Goal: Task Accomplishment & Management: Manage account settings

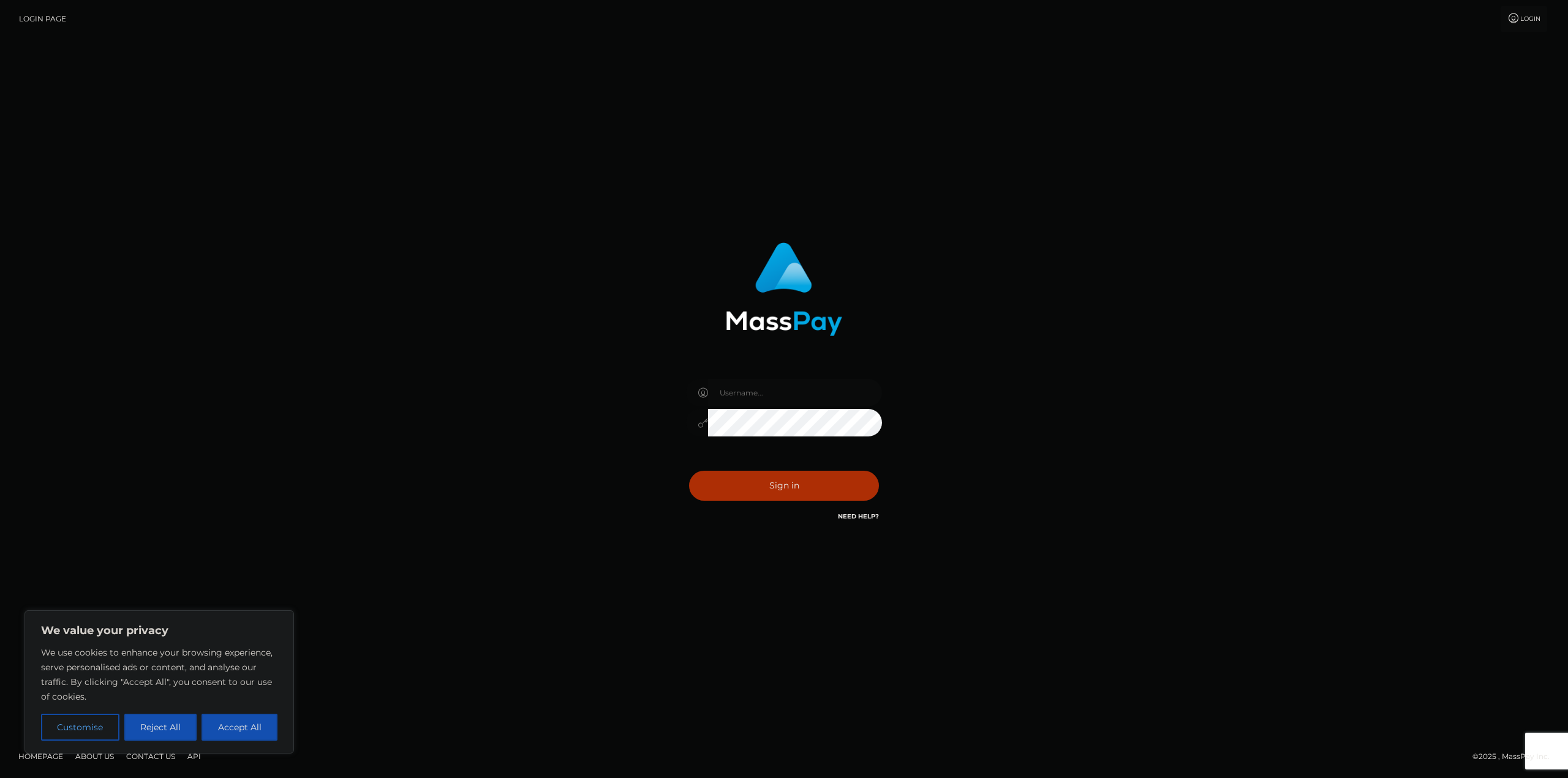
type input "taylor.cm"
click at [742, 502] on div "Sign in Need Help?" at bounding box center [783, 490] width 214 height 54
click at [820, 486] on button "Sign in" at bounding box center [783, 486] width 190 height 30
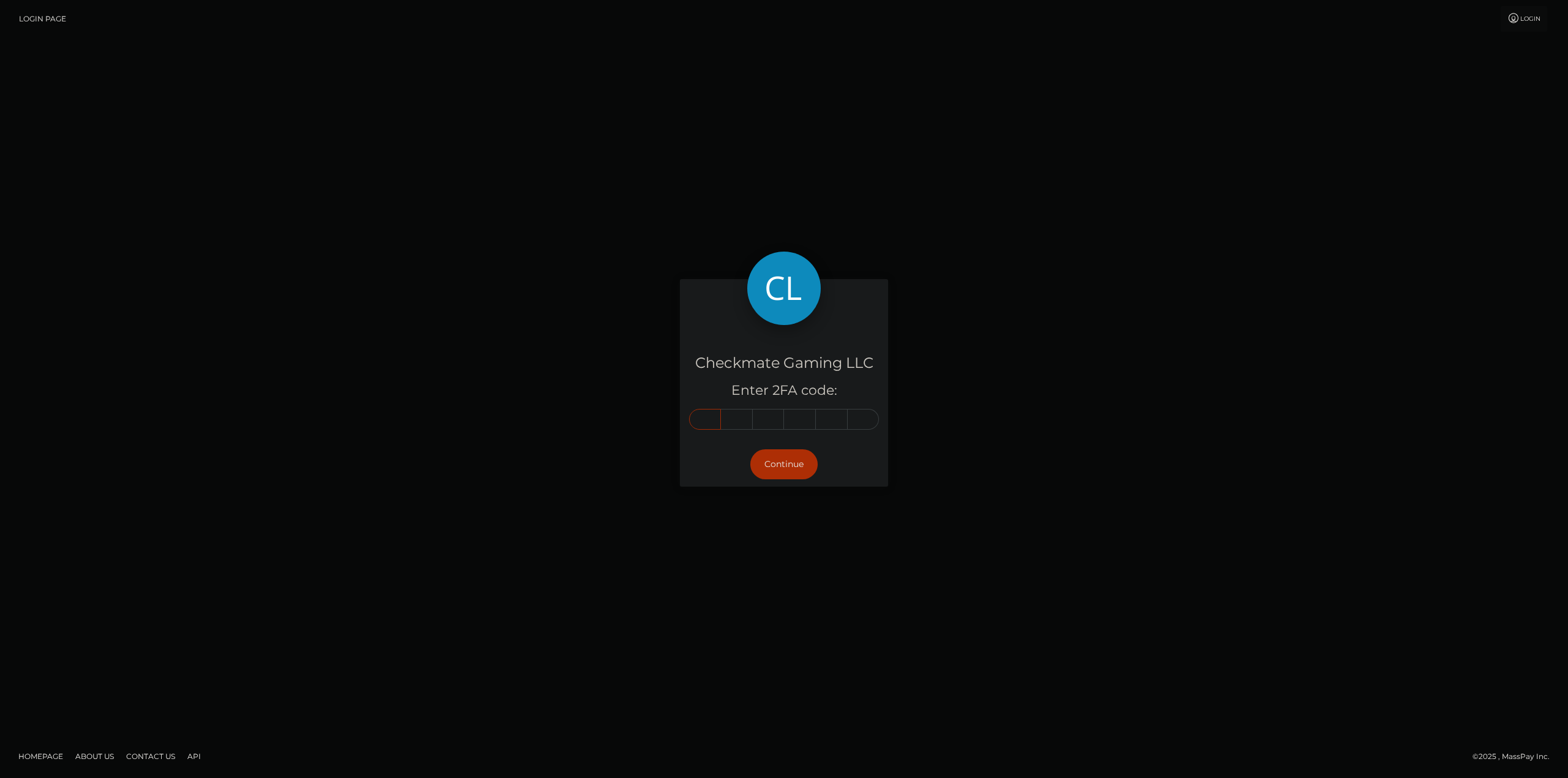
click at [718, 427] on input "text" at bounding box center [705, 419] width 32 height 21
type input "0"
type input "6"
type input "1"
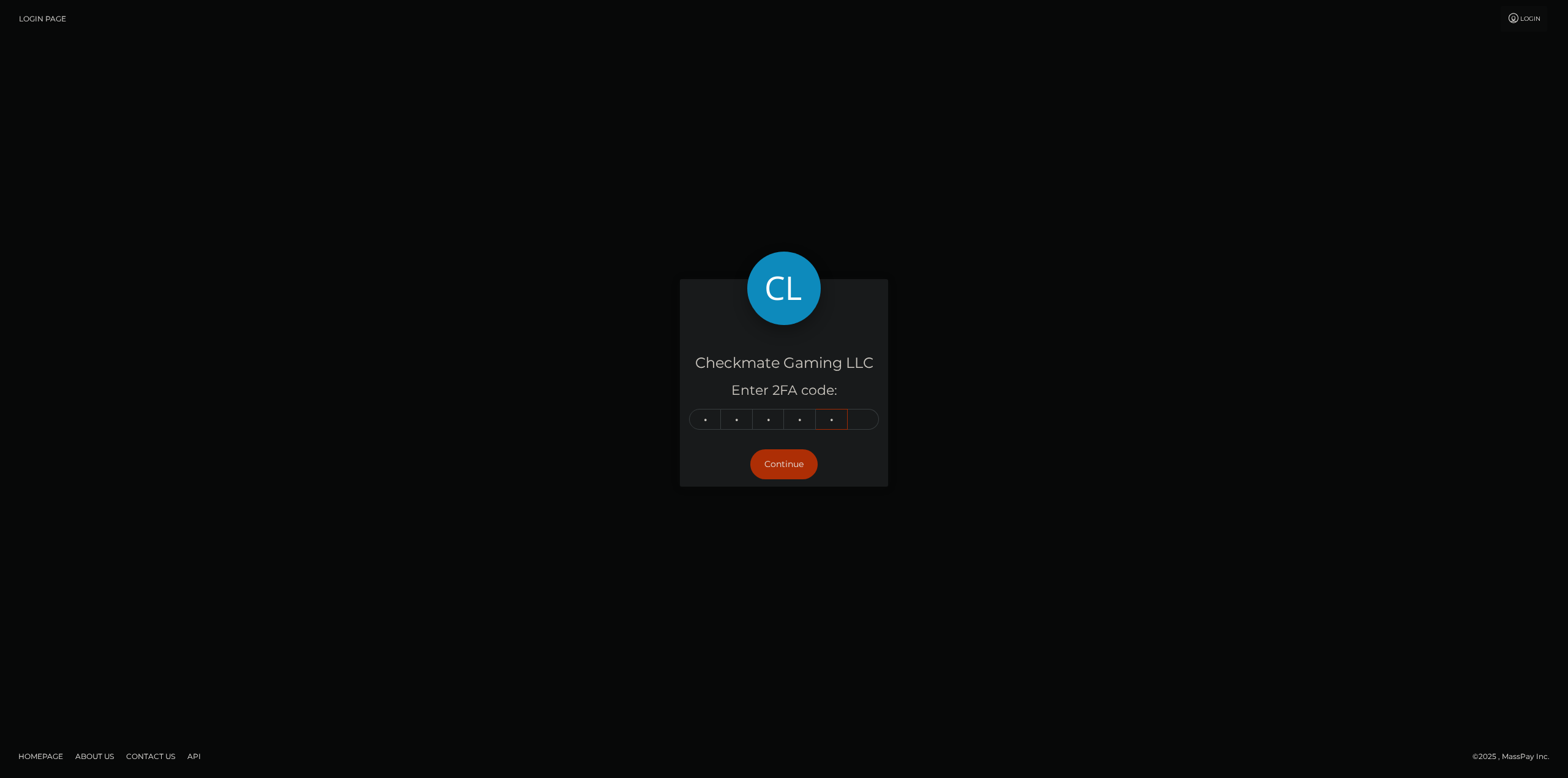
type input "6"
type input "4"
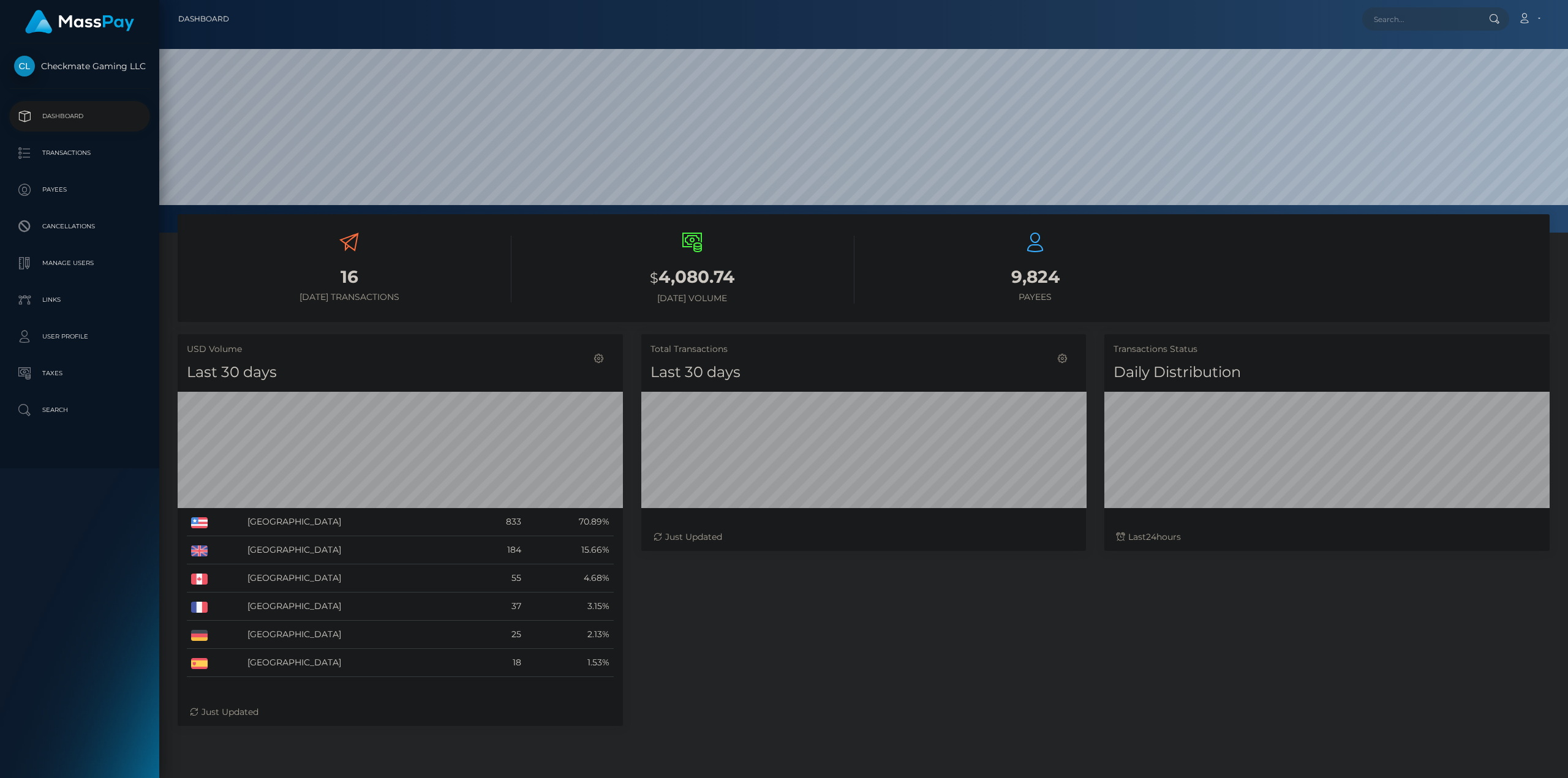
scroll to position [218, 445]
click at [62, 198] on p "Payees" at bounding box center [79, 190] width 131 height 19
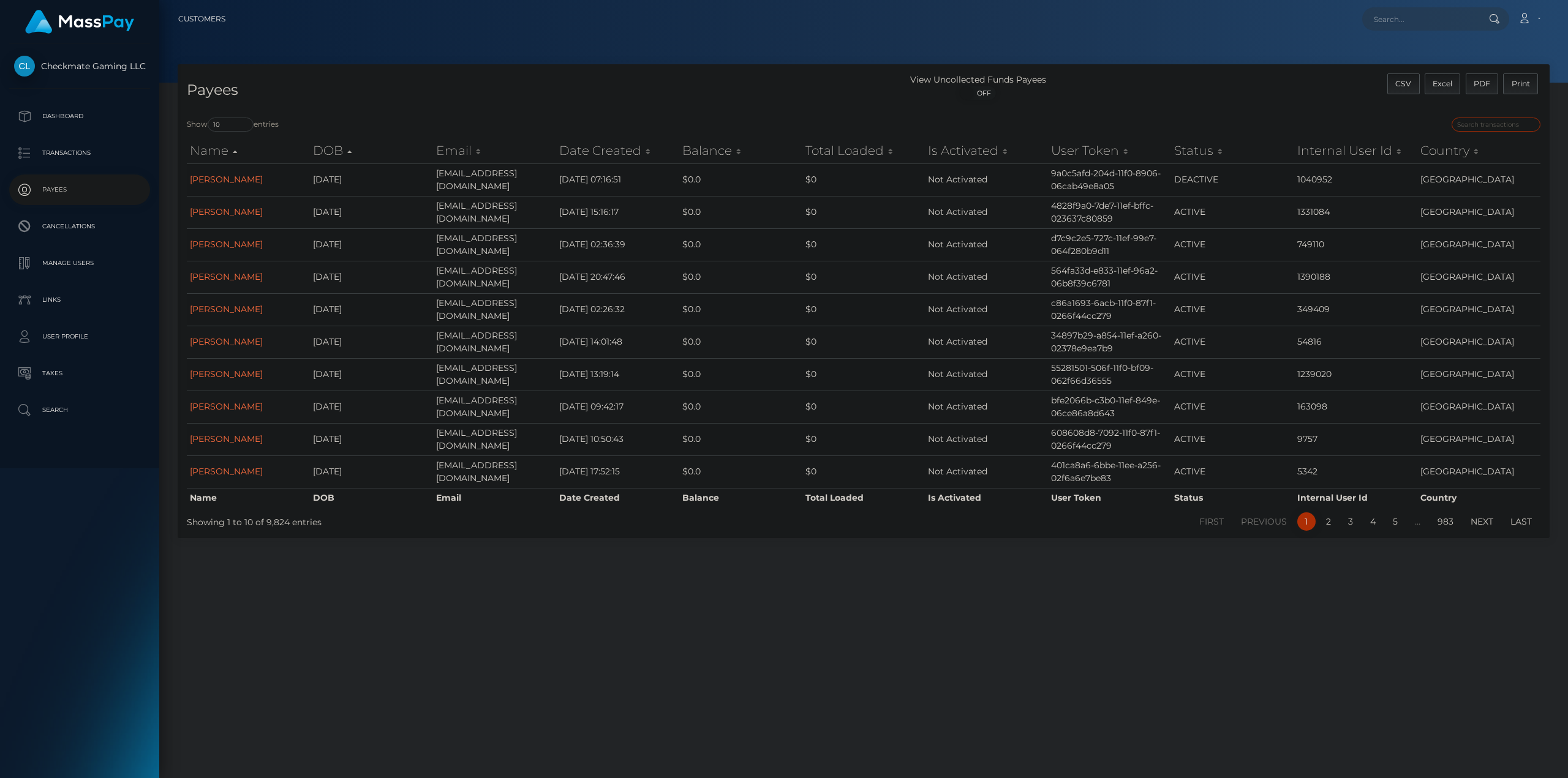
click at [1495, 125] on input "search" at bounding box center [1496, 124] width 89 height 14
paste input "474495"
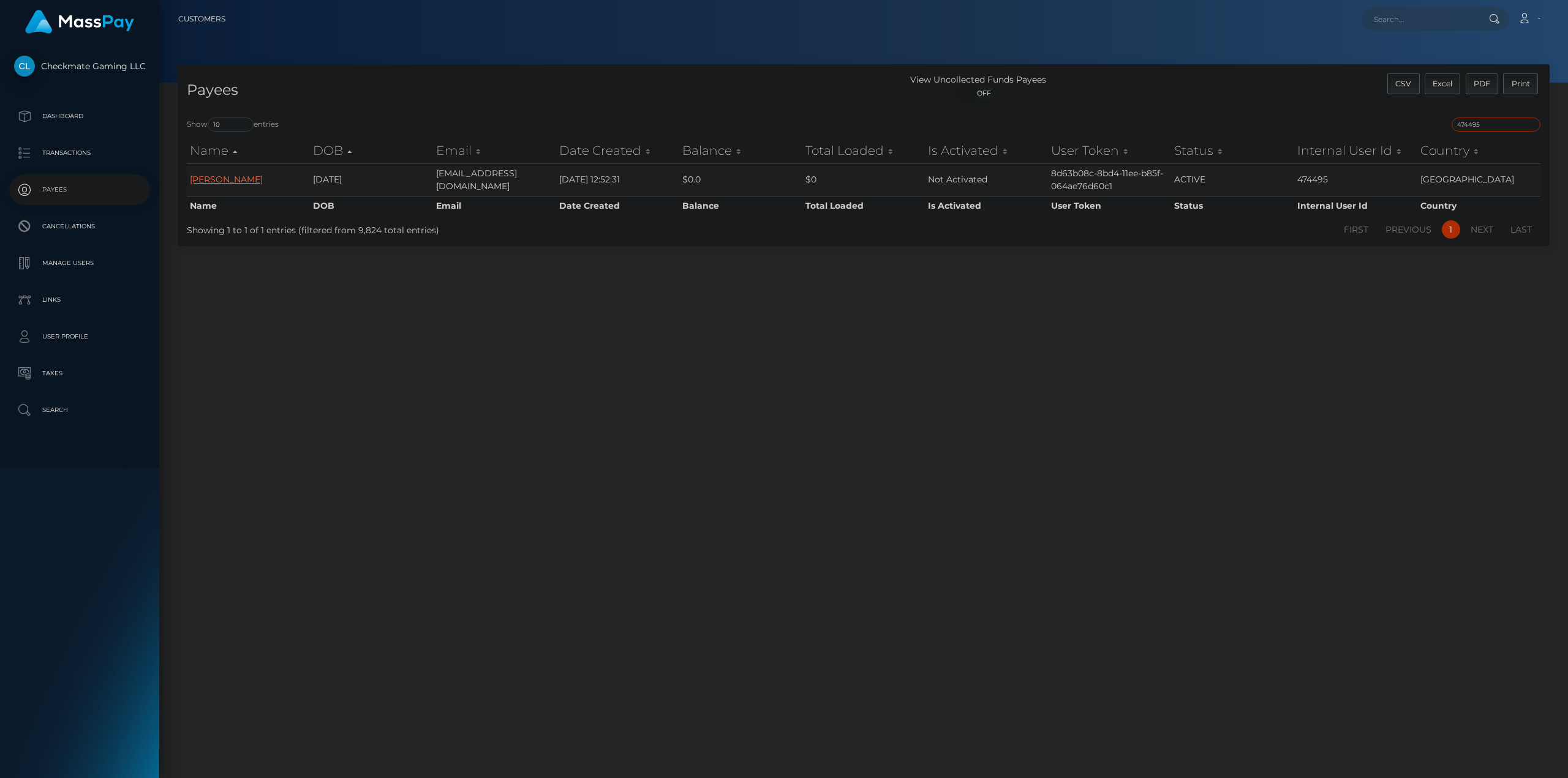
type input "474495"
click at [207, 177] on link "[PERSON_NAME]" at bounding box center [226, 179] width 73 height 11
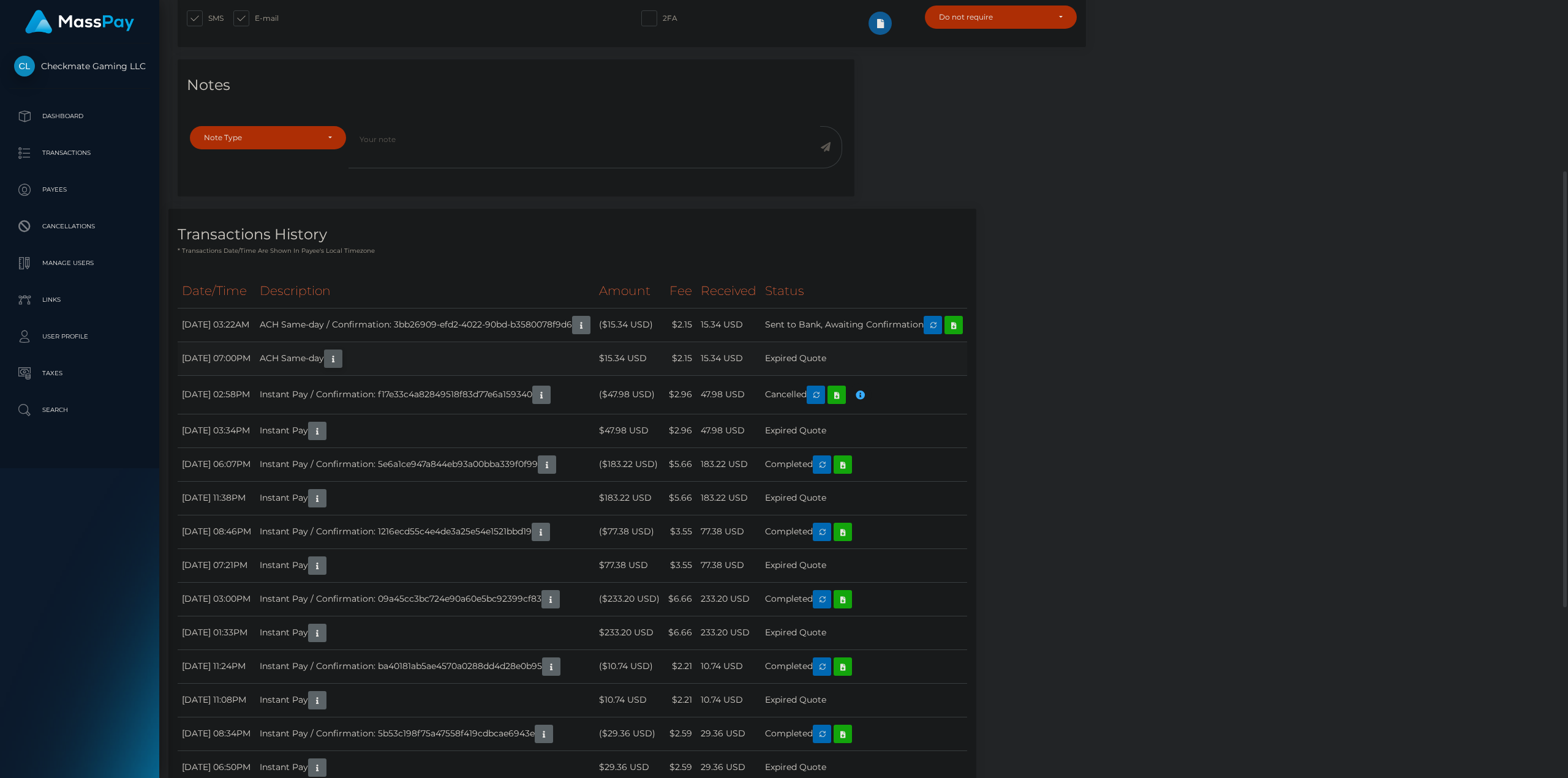
scroll to position [147, 445]
click at [340, 357] on icon "button" at bounding box center [334, 359] width 15 height 15
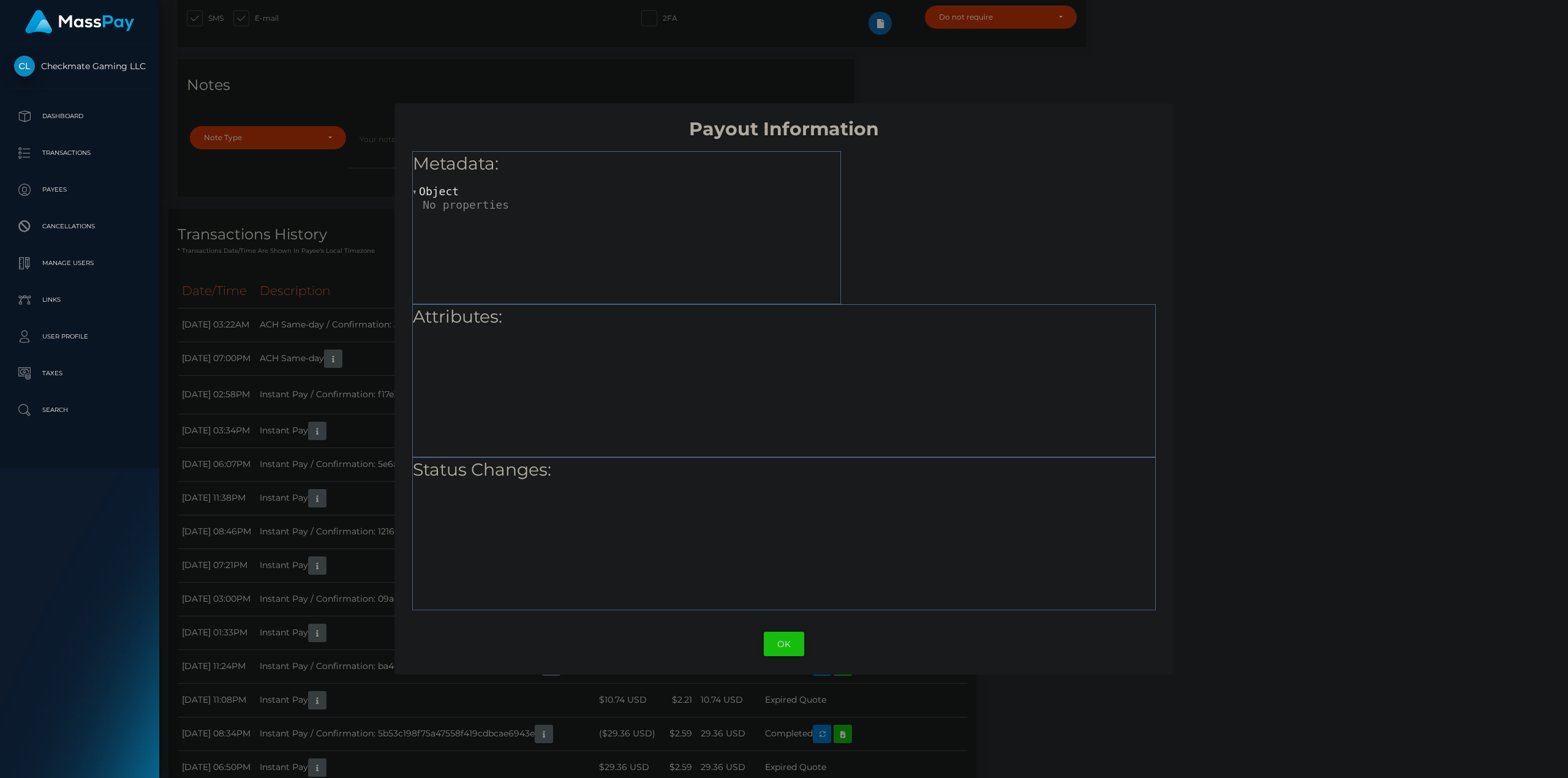
click at [789, 644] on button "OK" at bounding box center [783, 644] width 40 height 25
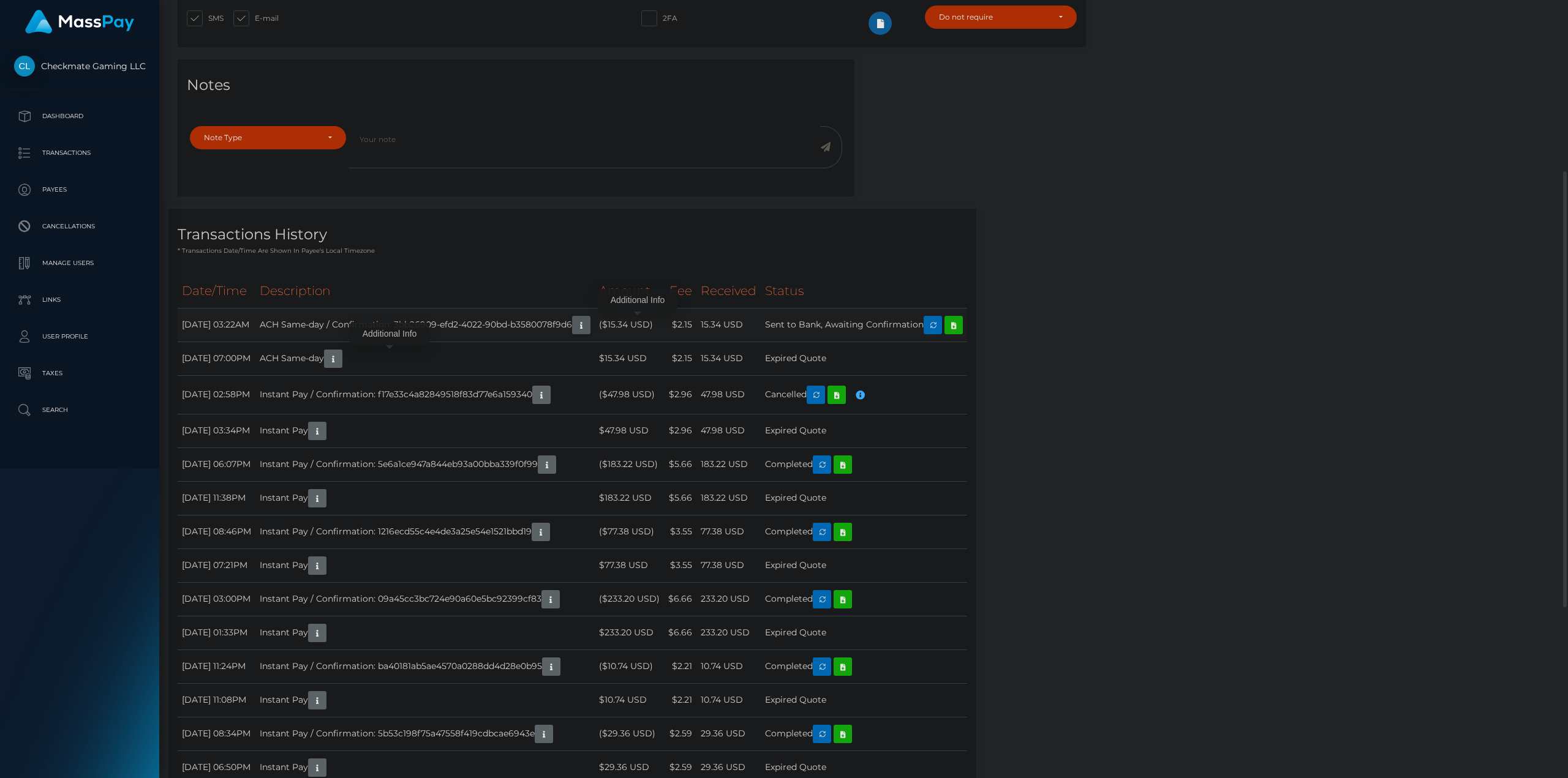
click at [589, 325] on icon "button" at bounding box center [581, 325] width 15 height 15
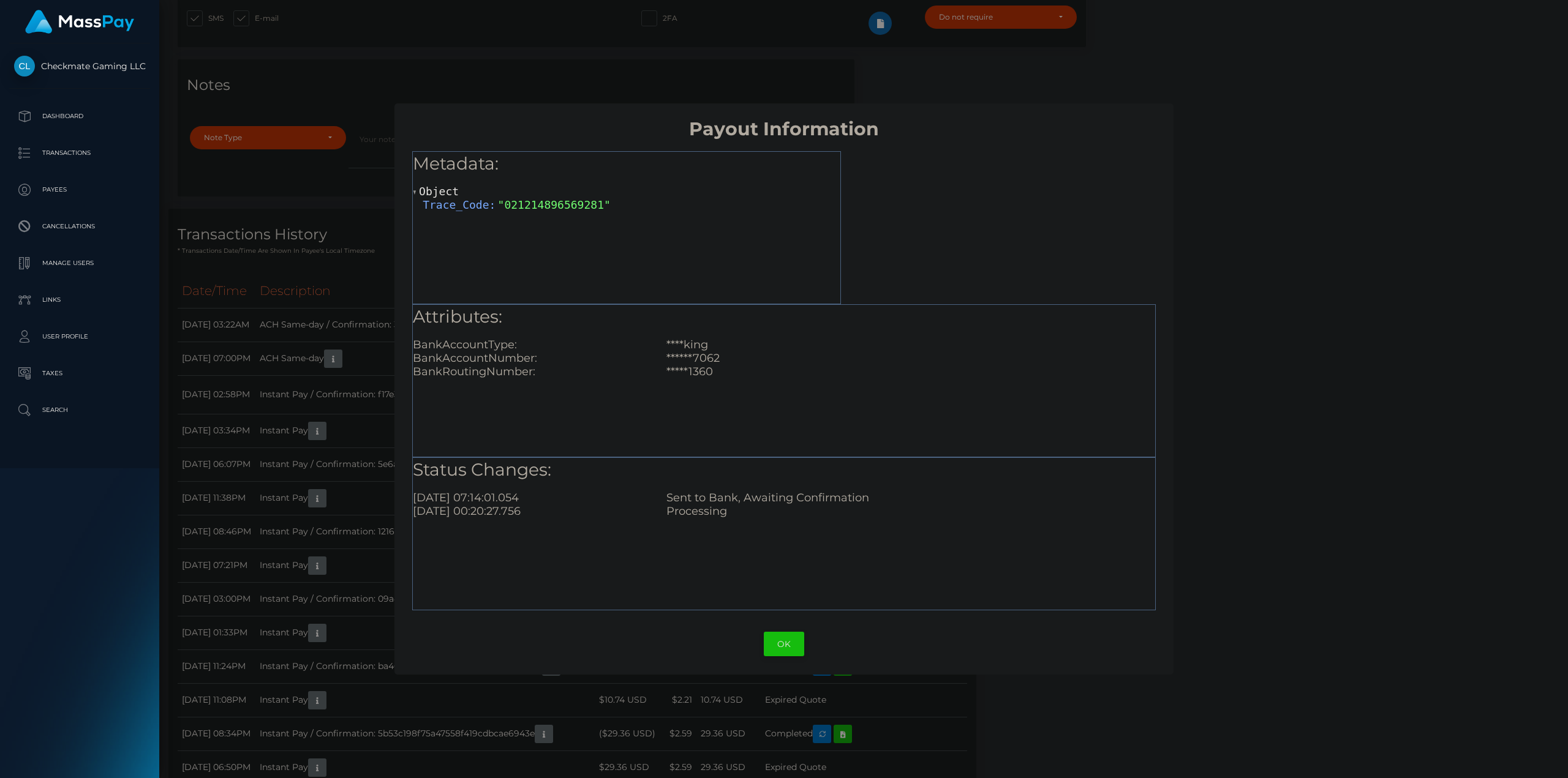
click at [785, 650] on button "OK" at bounding box center [783, 644] width 40 height 25
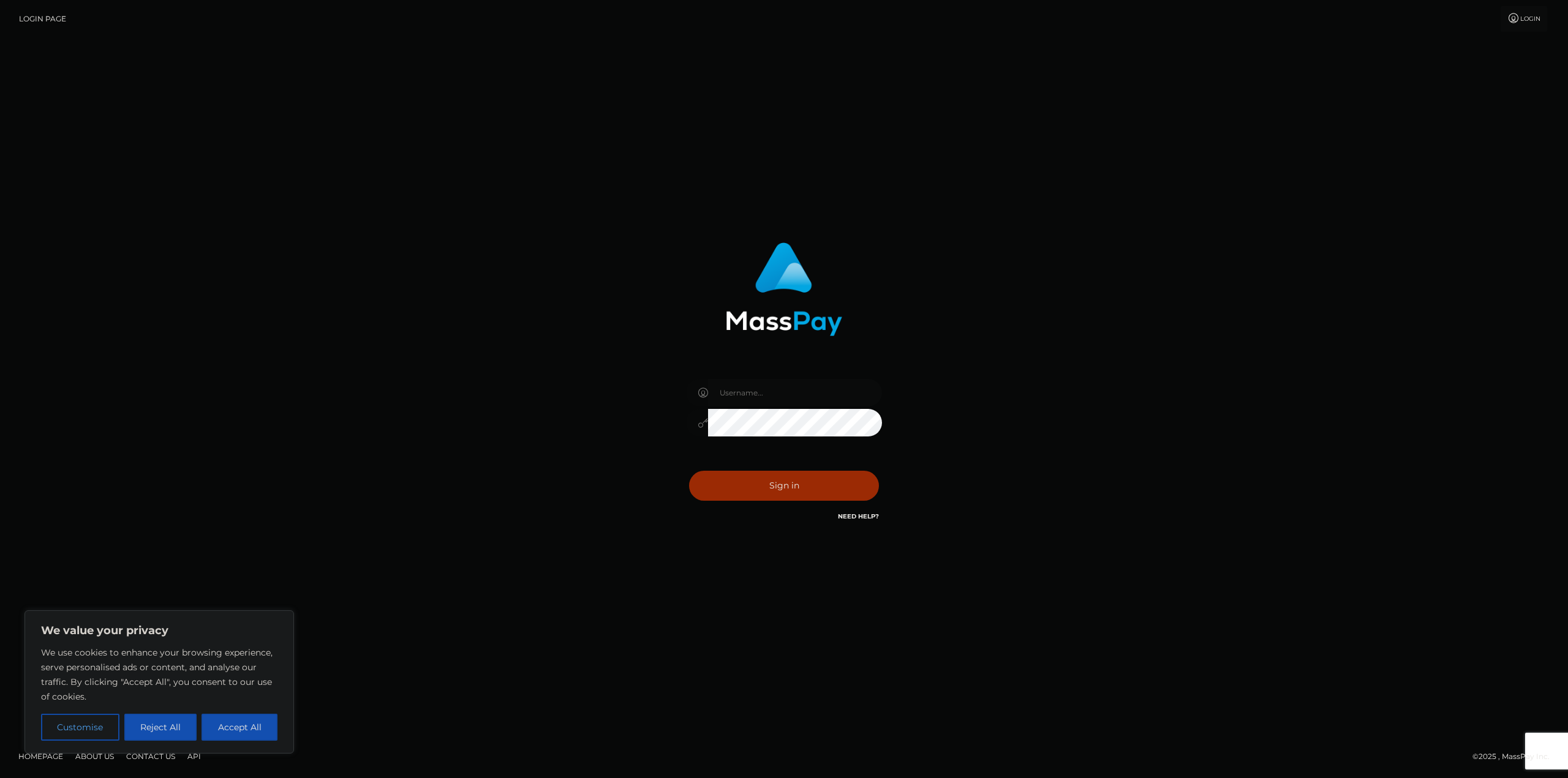
type input "[DOMAIN_NAME]"
click at [817, 472] on button "Sign in" at bounding box center [783, 486] width 190 height 30
type input "[DOMAIN_NAME]"
click at [796, 475] on button "Sign in" at bounding box center [783, 486] width 190 height 30
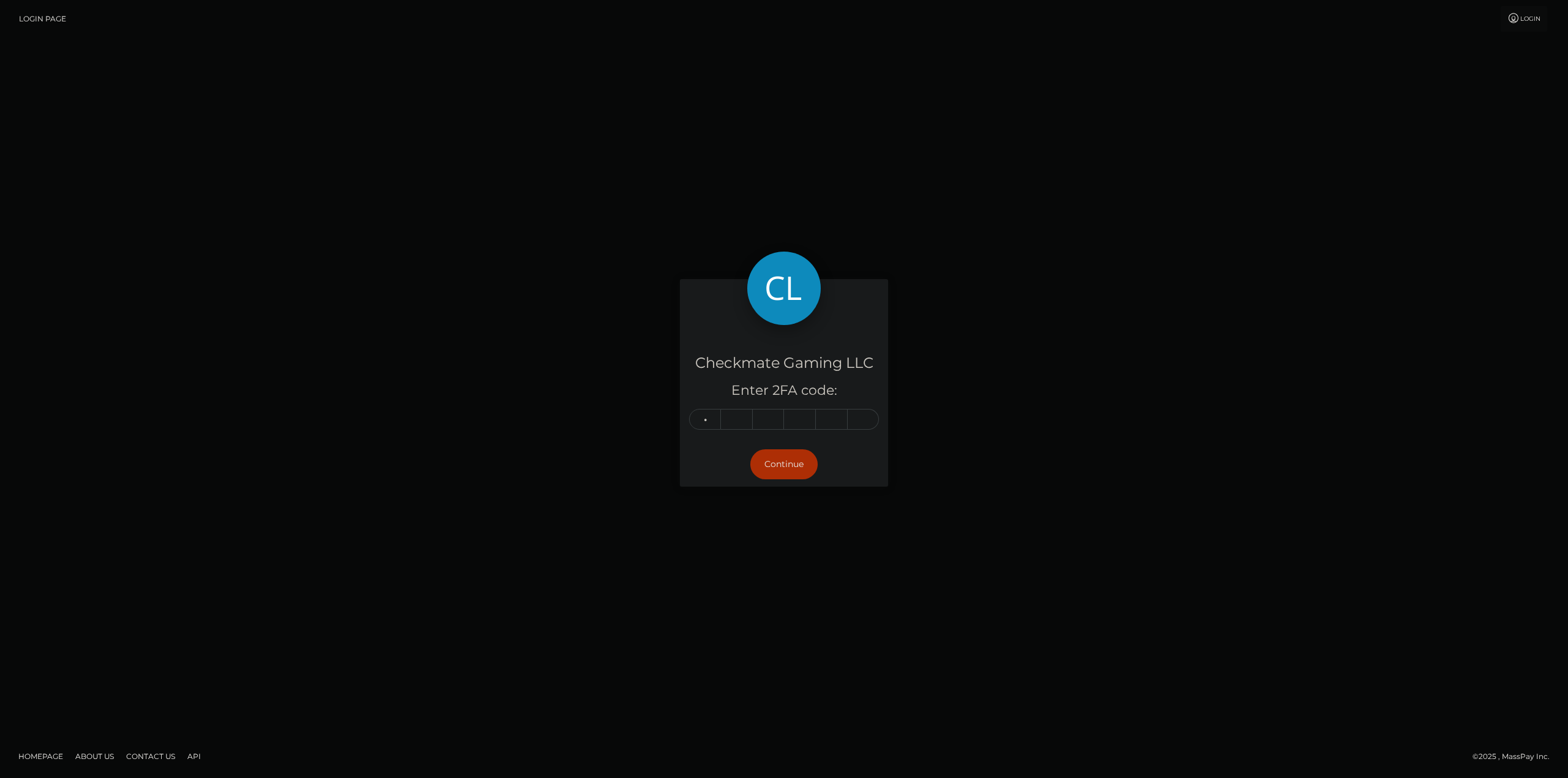
type input "6"
type input "5"
type input "0"
type input "7"
type input "0"
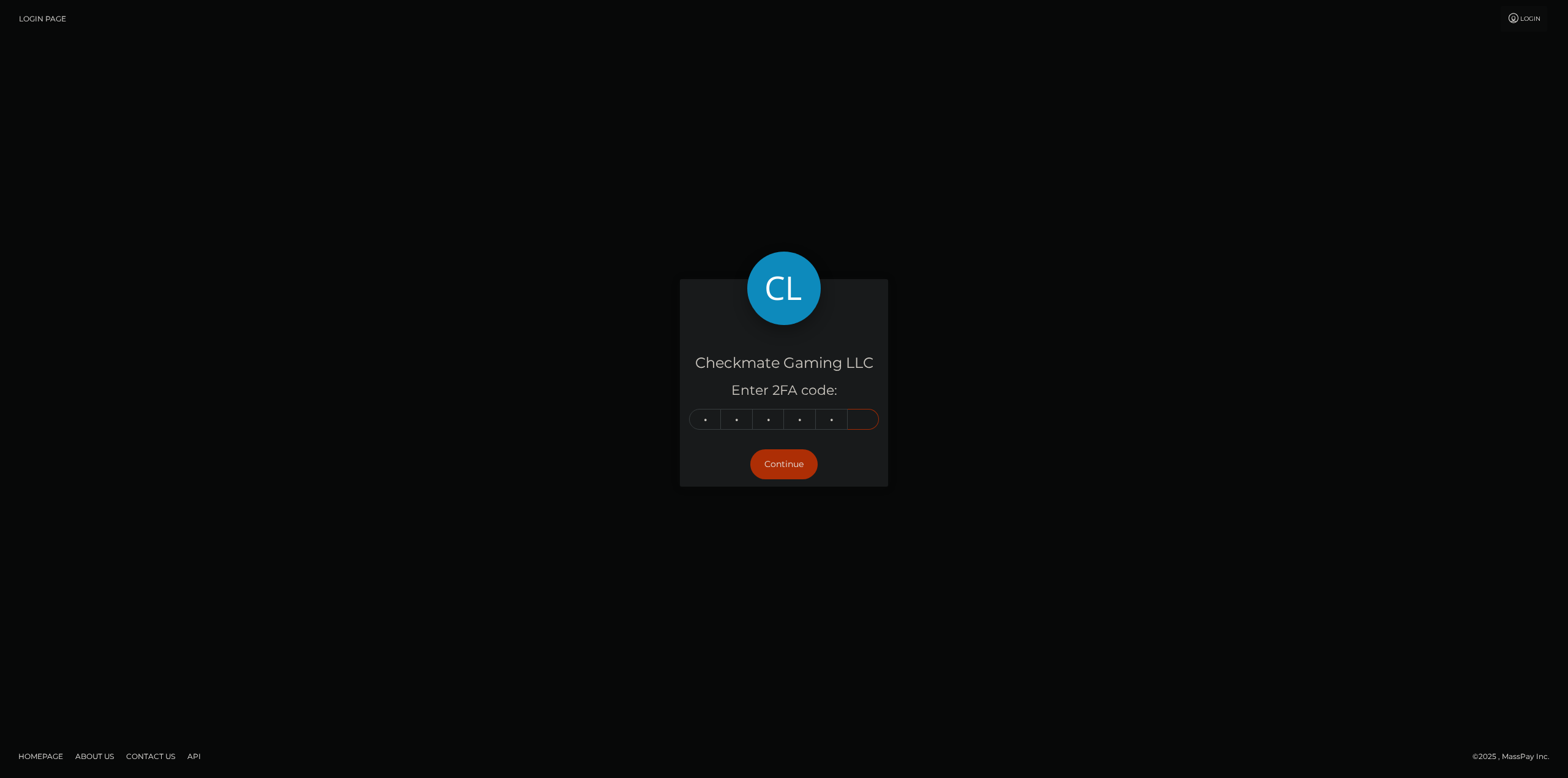
type input "7"
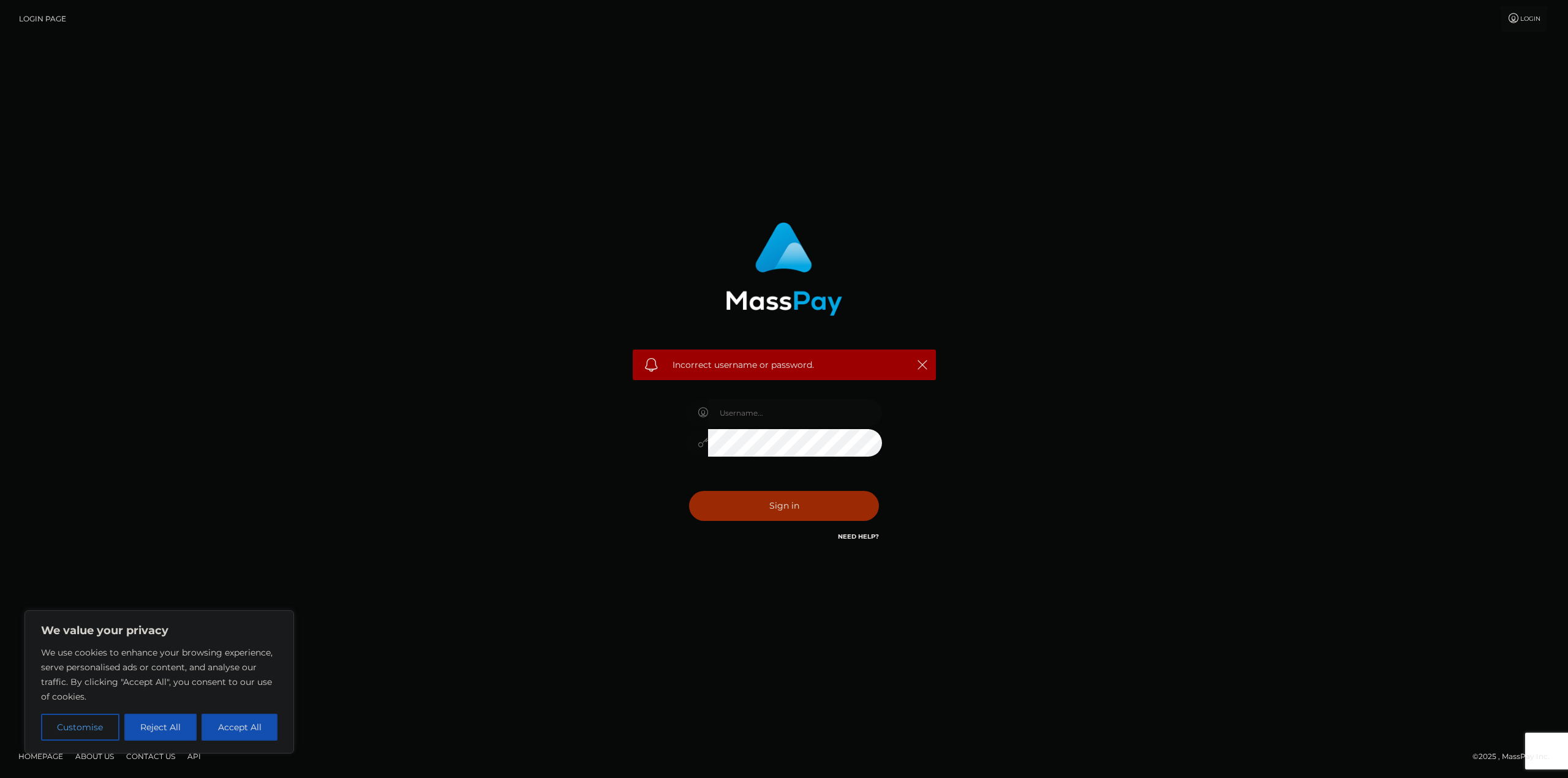
type input "[DOMAIN_NAME]"
click at [780, 509] on button "Sign in" at bounding box center [783, 506] width 190 height 30
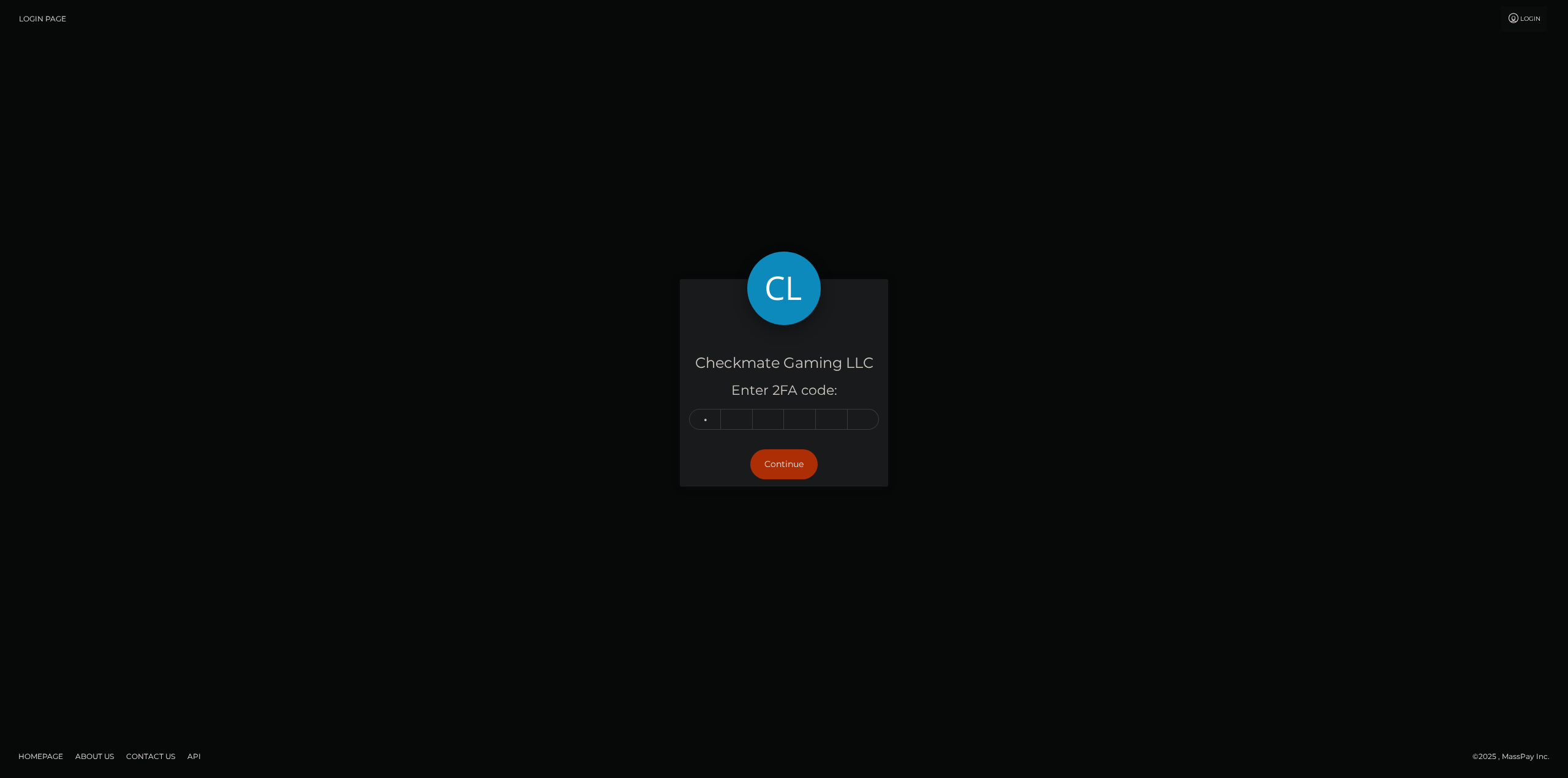
type input "8"
type input "6"
type input "7"
type input "5"
type input "7"
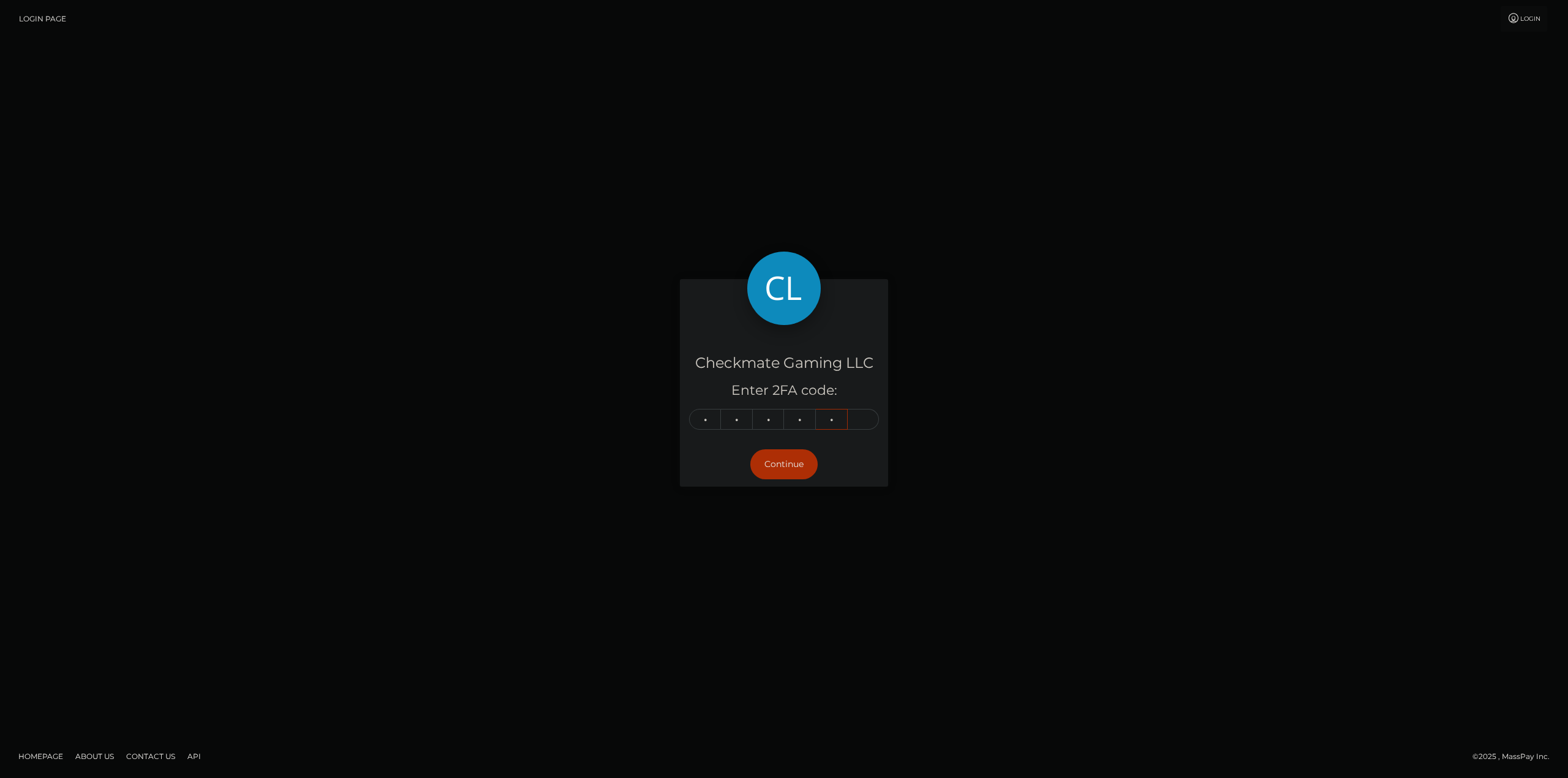
type input "5"
type input "6"
click at [797, 468] on button "Continue" at bounding box center [784, 464] width 67 height 30
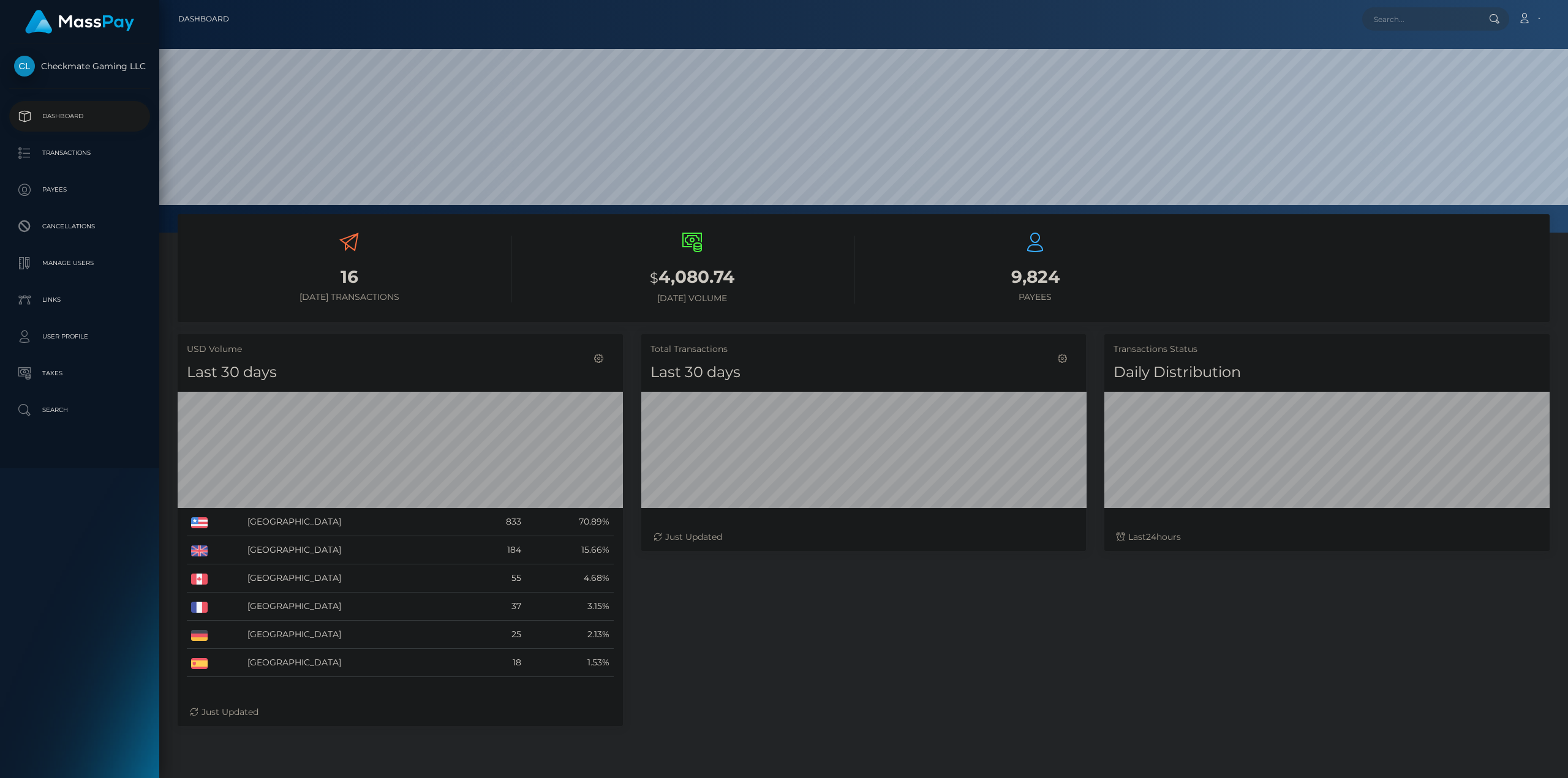
scroll to position [218, 445]
click at [72, 180] on p "Payees" at bounding box center [79, 190] width 131 height 19
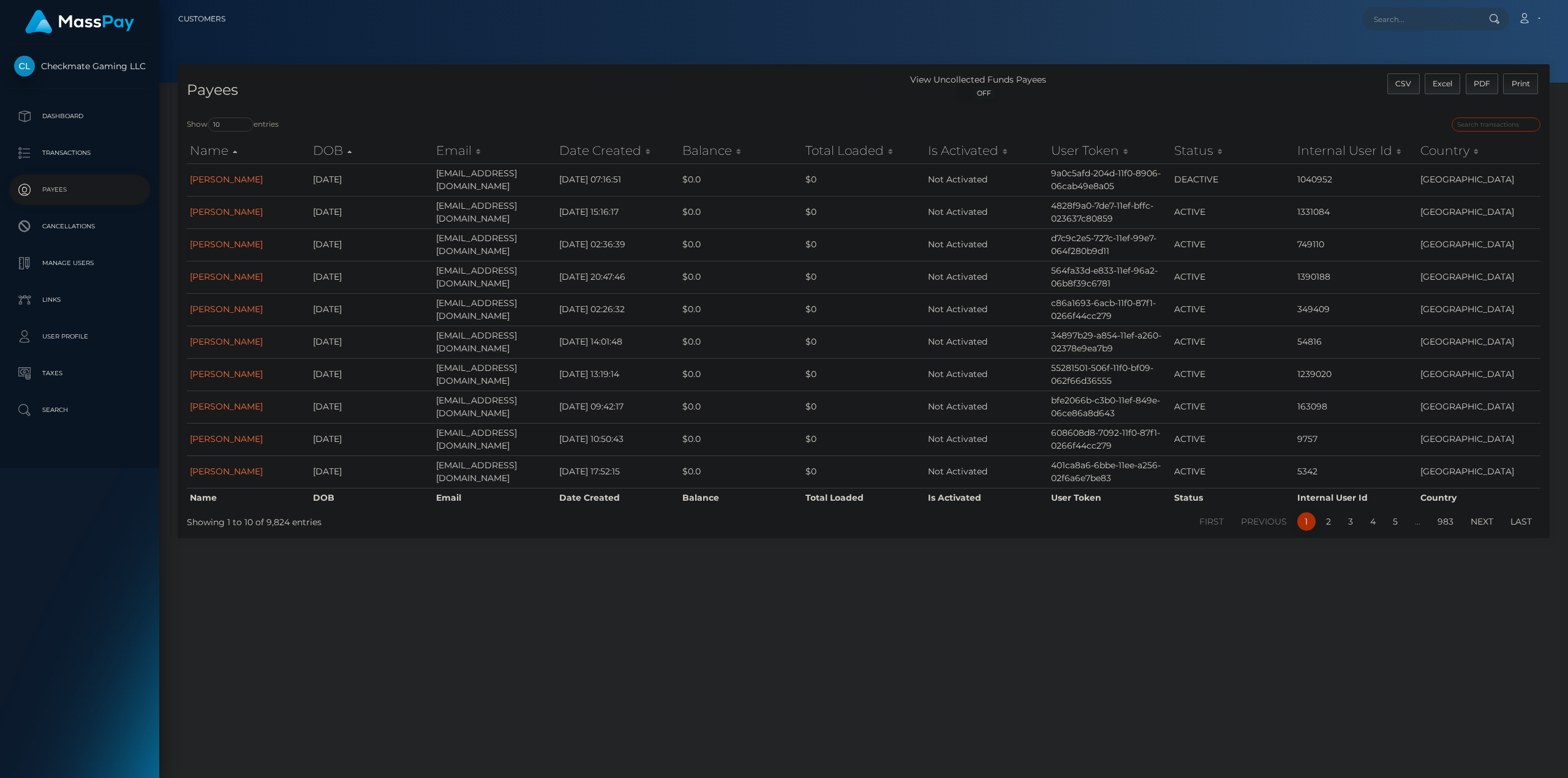
click at [1488, 124] on input "search" at bounding box center [1496, 124] width 89 height 14
paste input "14424"
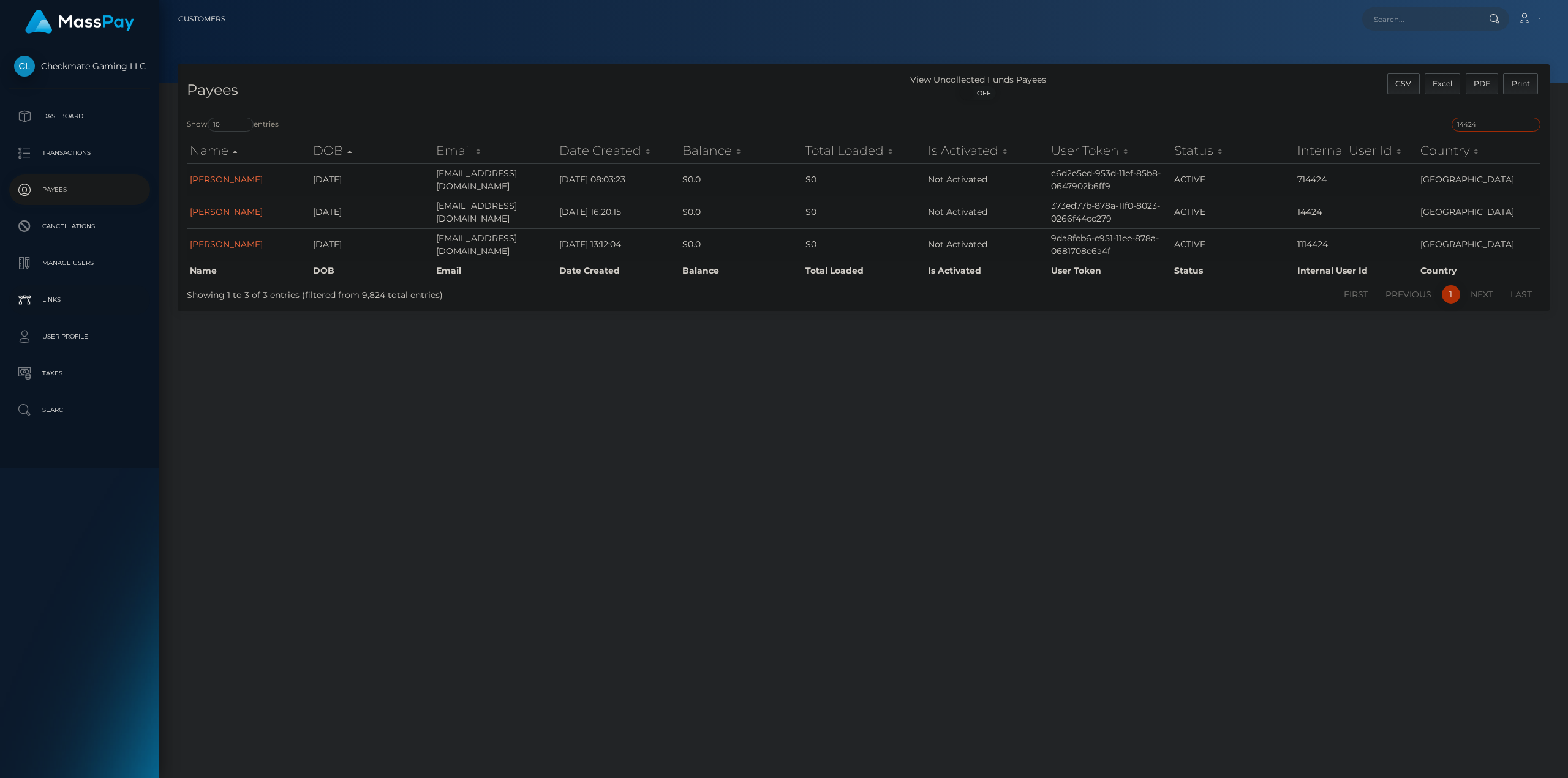
type input "14424"
click at [225, 248] on link "[PERSON_NAME]" at bounding box center [226, 245] width 73 height 11
drag, startPoint x: 255, startPoint y: 178, endPoint x: 251, endPoint y: 184, distance: 7.2
click at [255, 178] on link "SHERAN HUSSAIN" at bounding box center [226, 179] width 73 height 11
click at [229, 212] on link "Anthony Lee" at bounding box center [226, 212] width 73 height 11
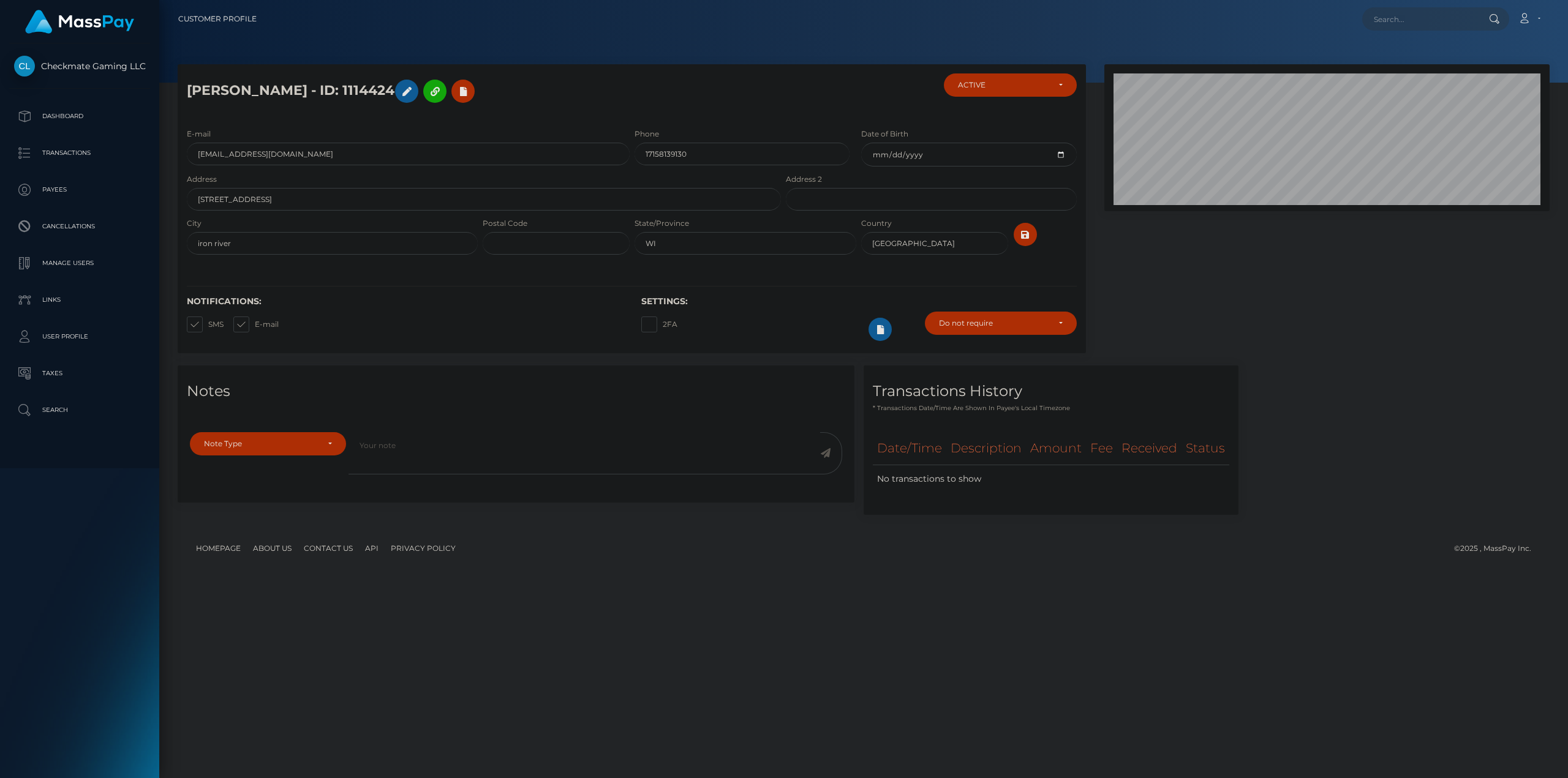
scroll to position [147, 445]
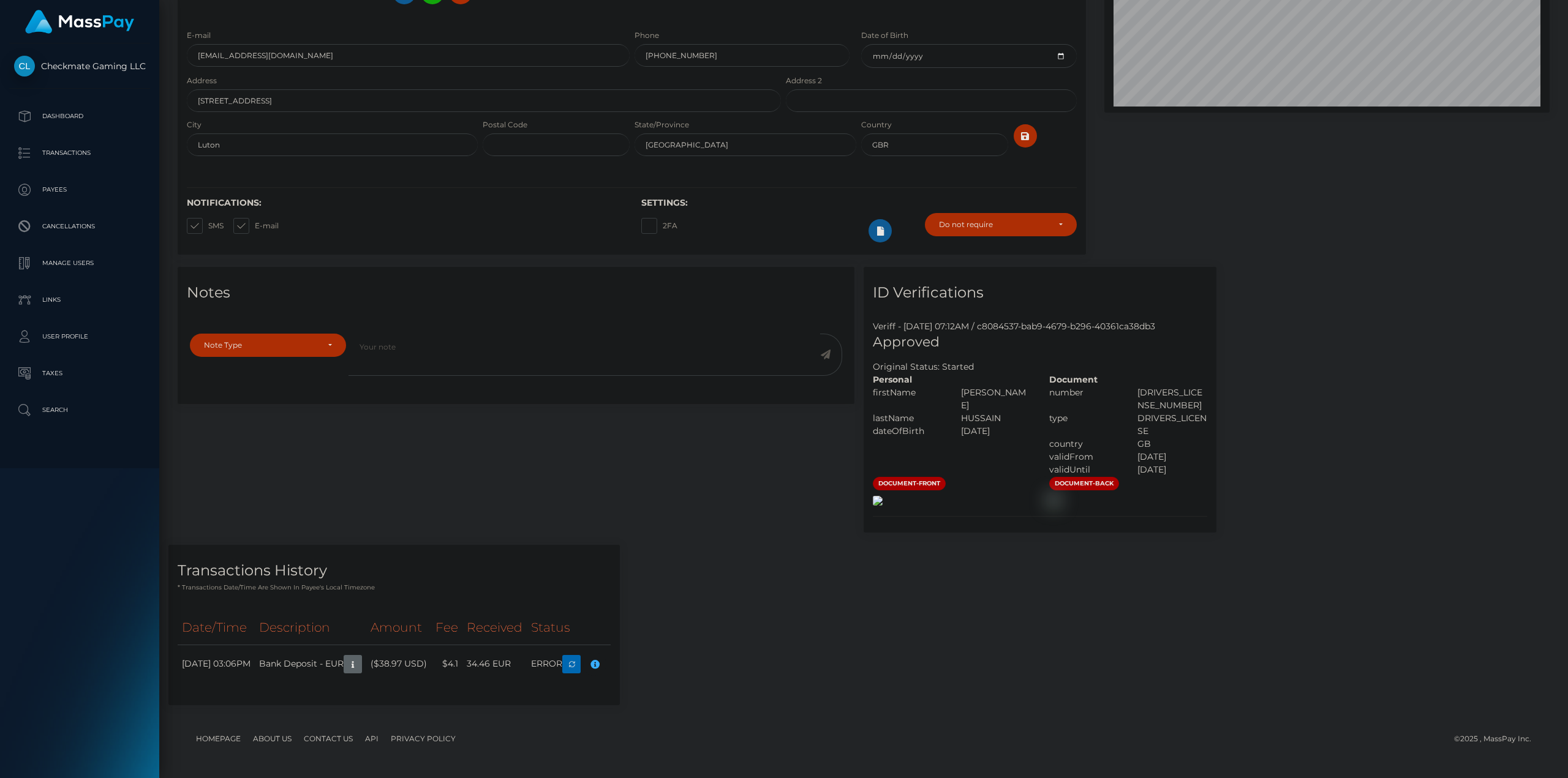
scroll to position [211, 0]
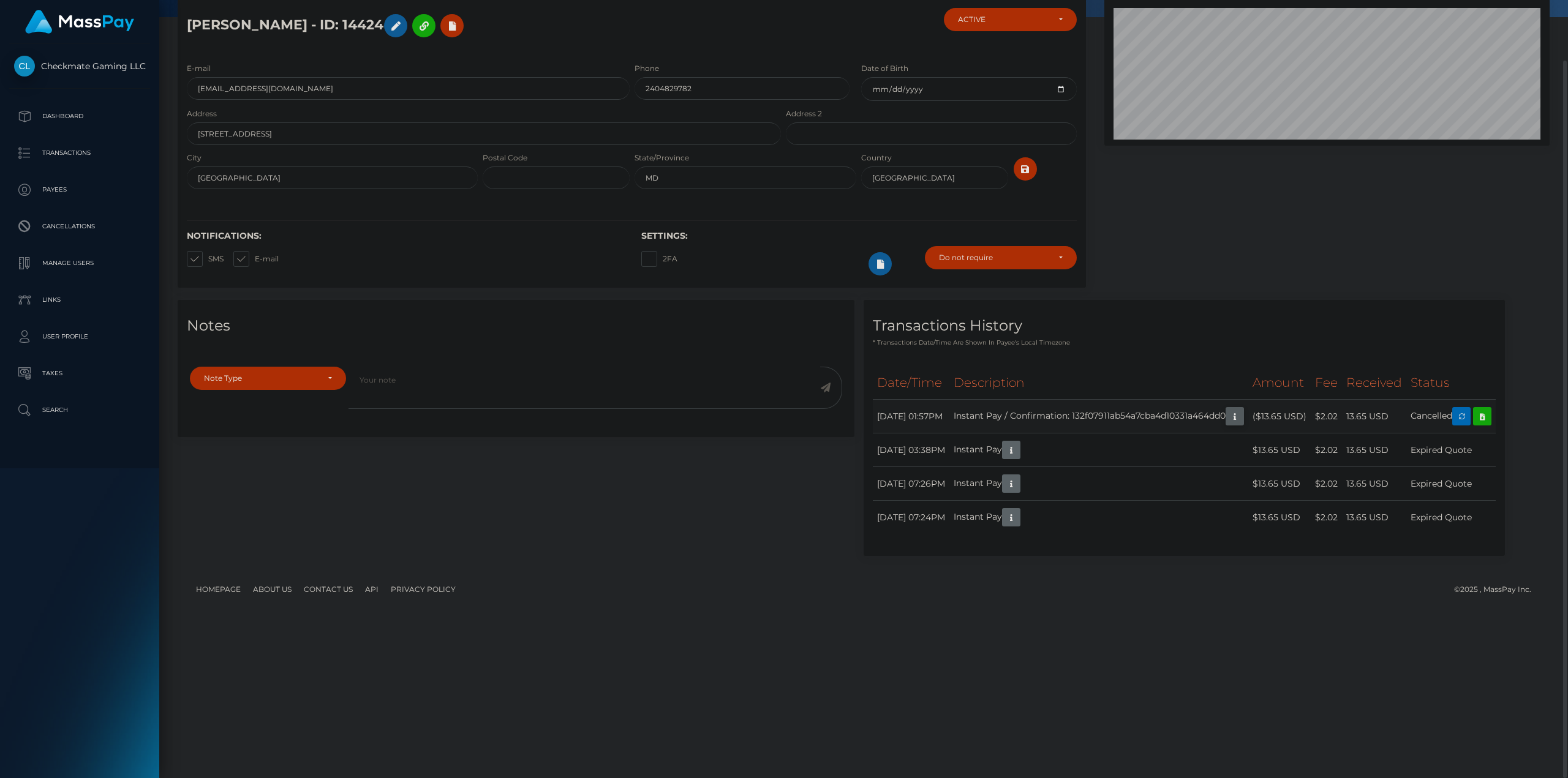
scroll to position [147, 445]
click at [1228, 424] on icon "button" at bounding box center [1235, 417] width 15 height 15
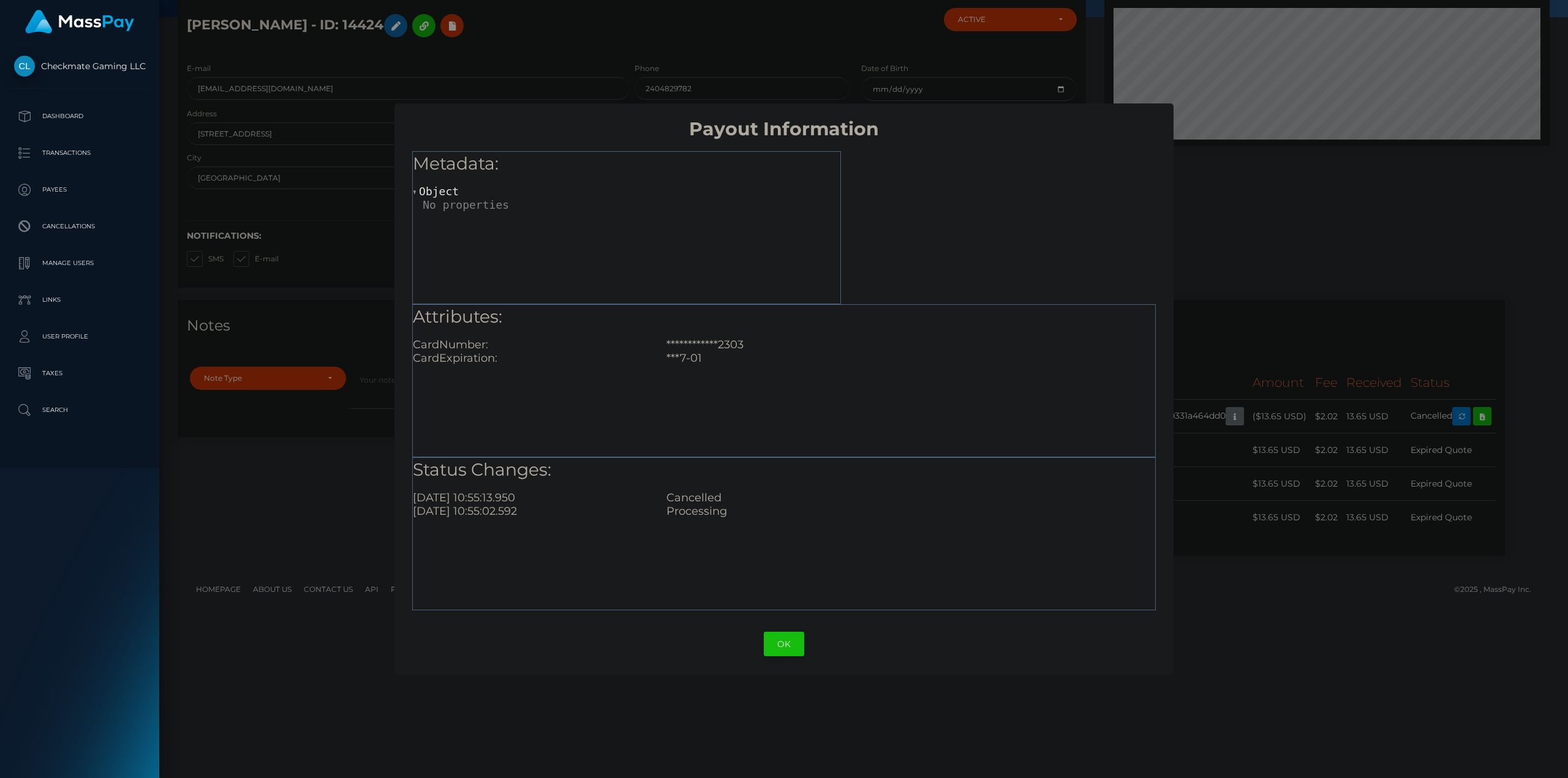
click at [782, 646] on button "OK" at bounding box center [783, 644] width 40 height 25
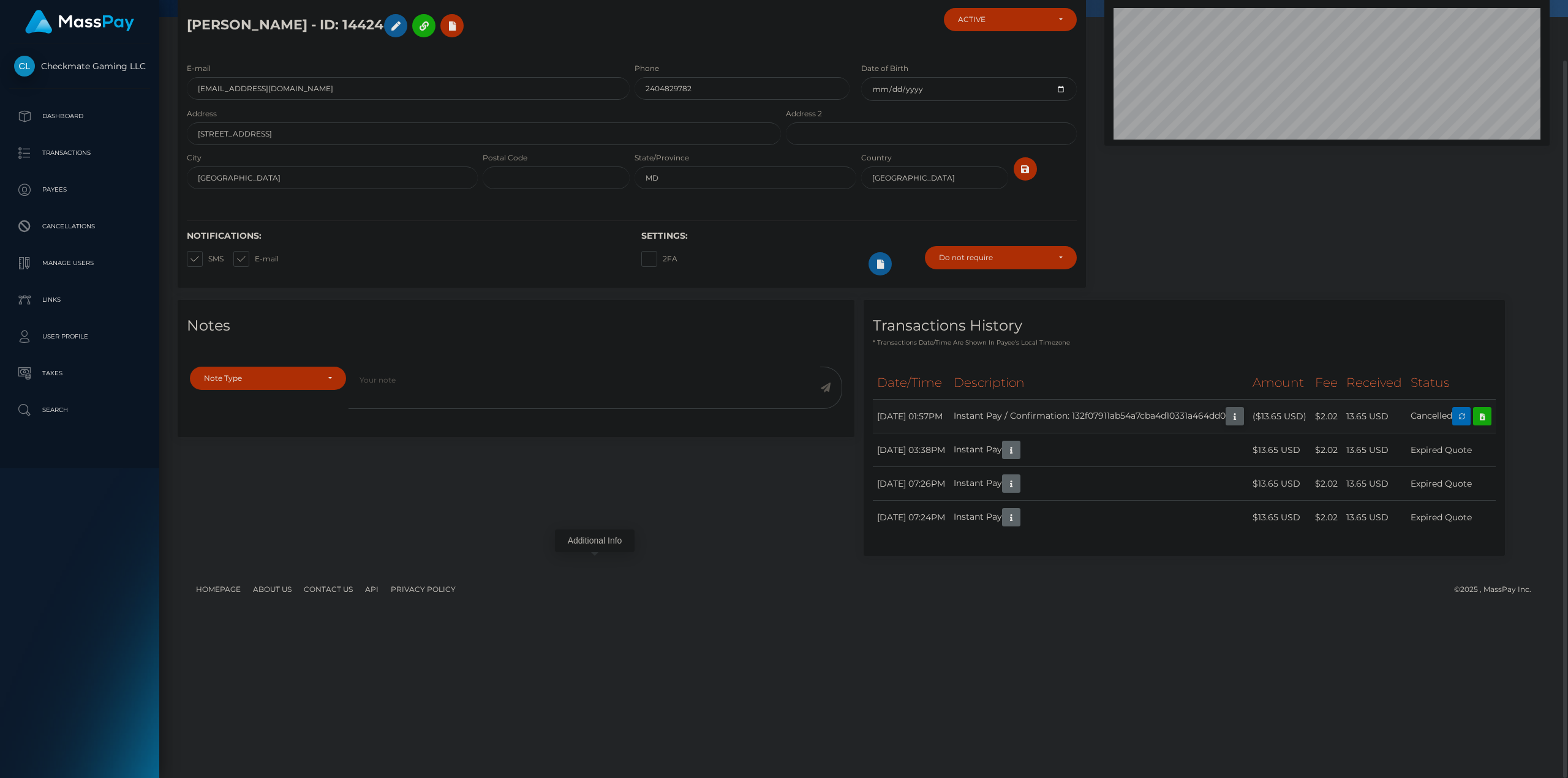
click at [1228, 424] on icon "button" at bounding box center [1235, 417] width 15 height 15
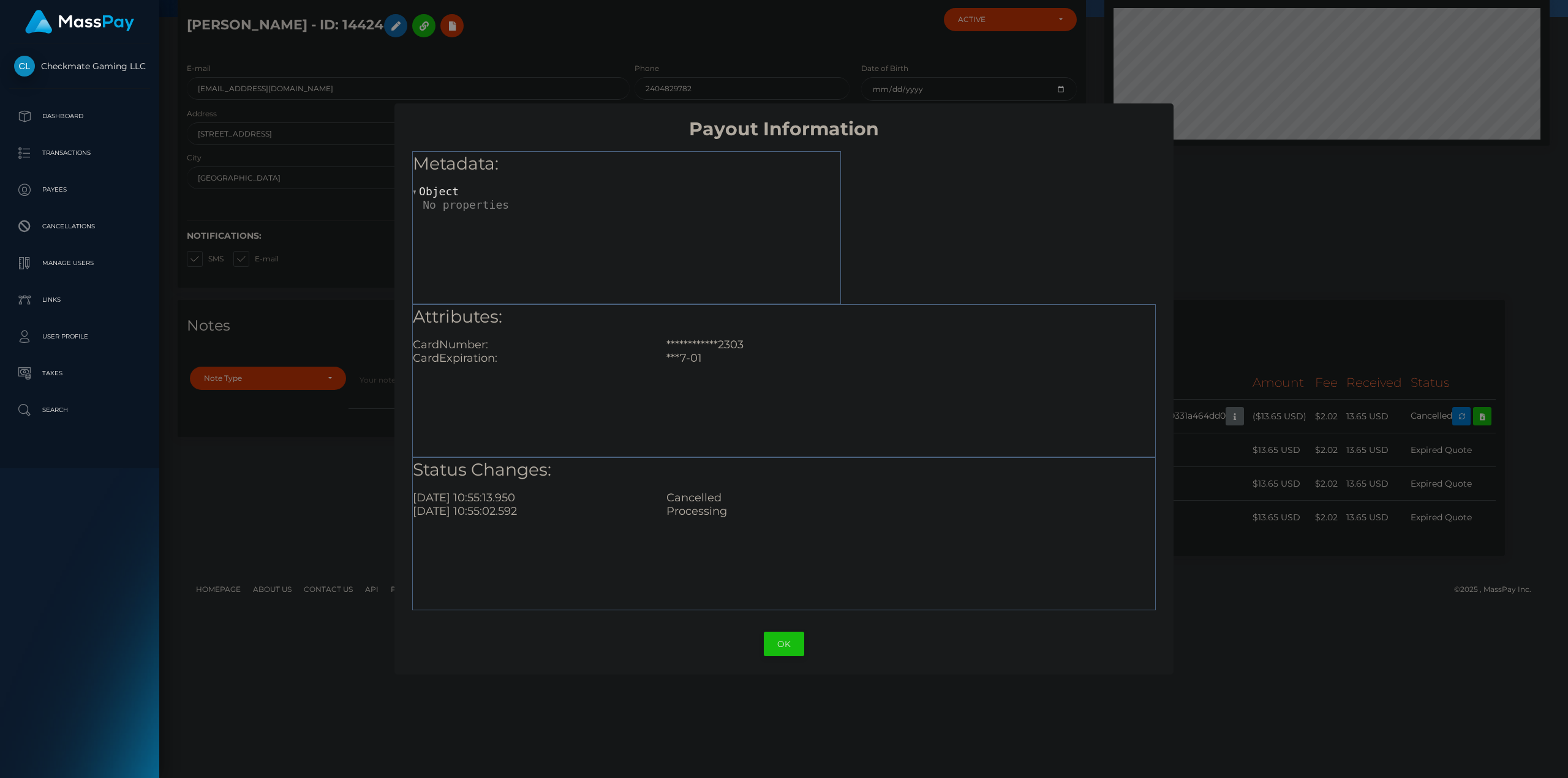
click at [769, 643] on button "OK" at bounding box center [783, 644] width 40 height 25
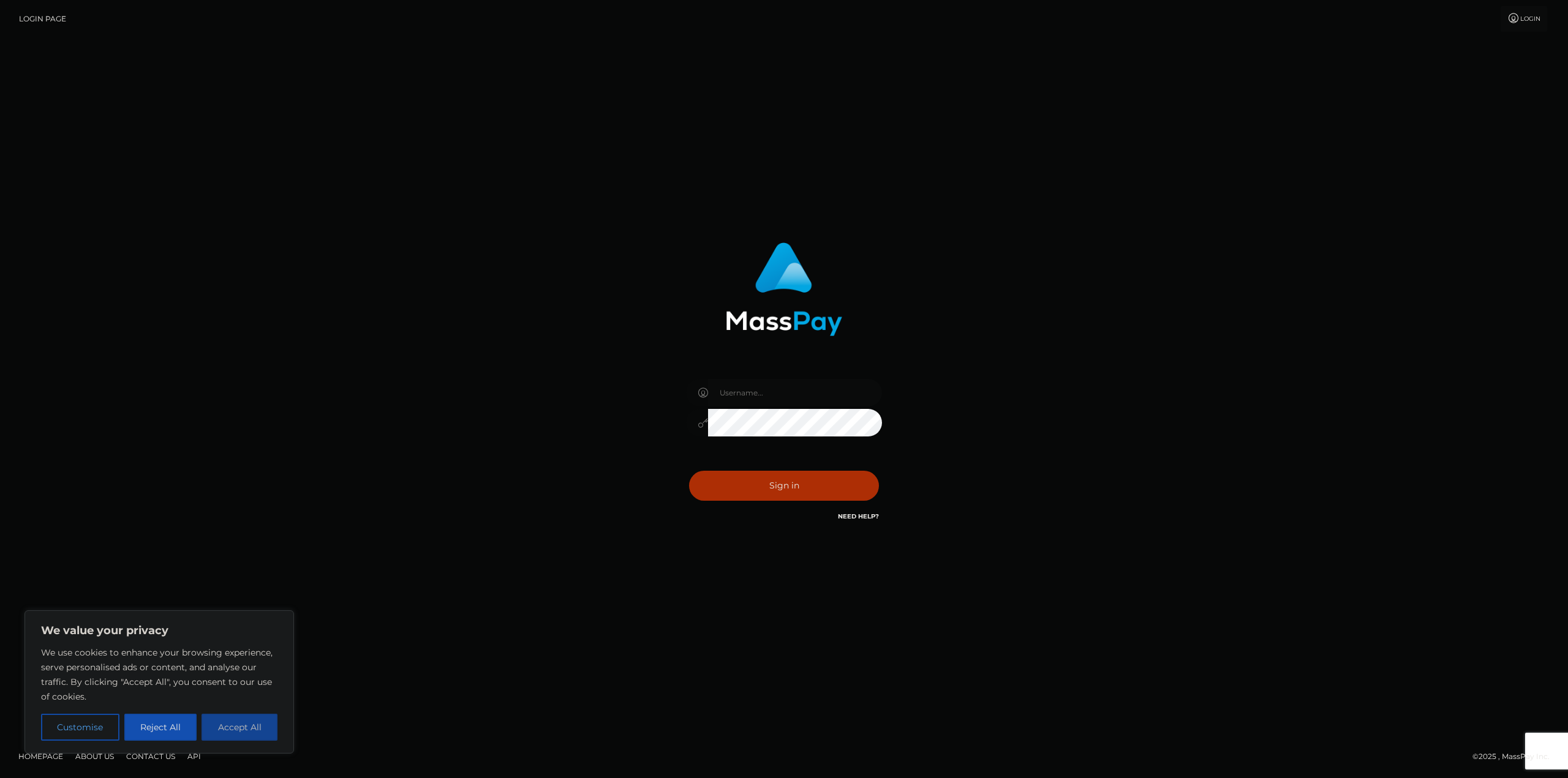
type input "[DOMAIN_NAME]"
click at [248, 729] on button "Accept All" at bounding box center [239, 727] width 76 height 27
checkbox input "true"
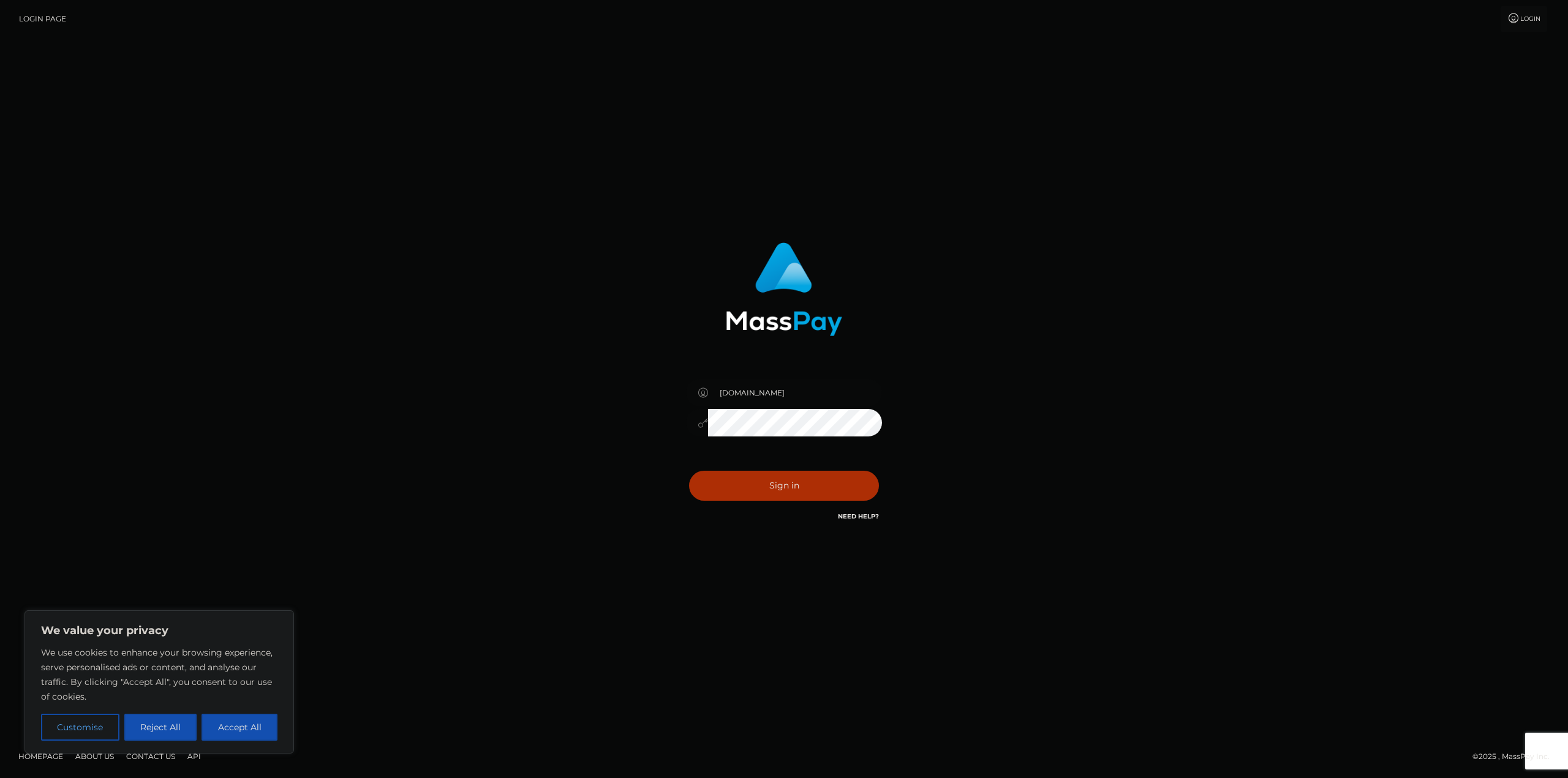
checkbox input "true"
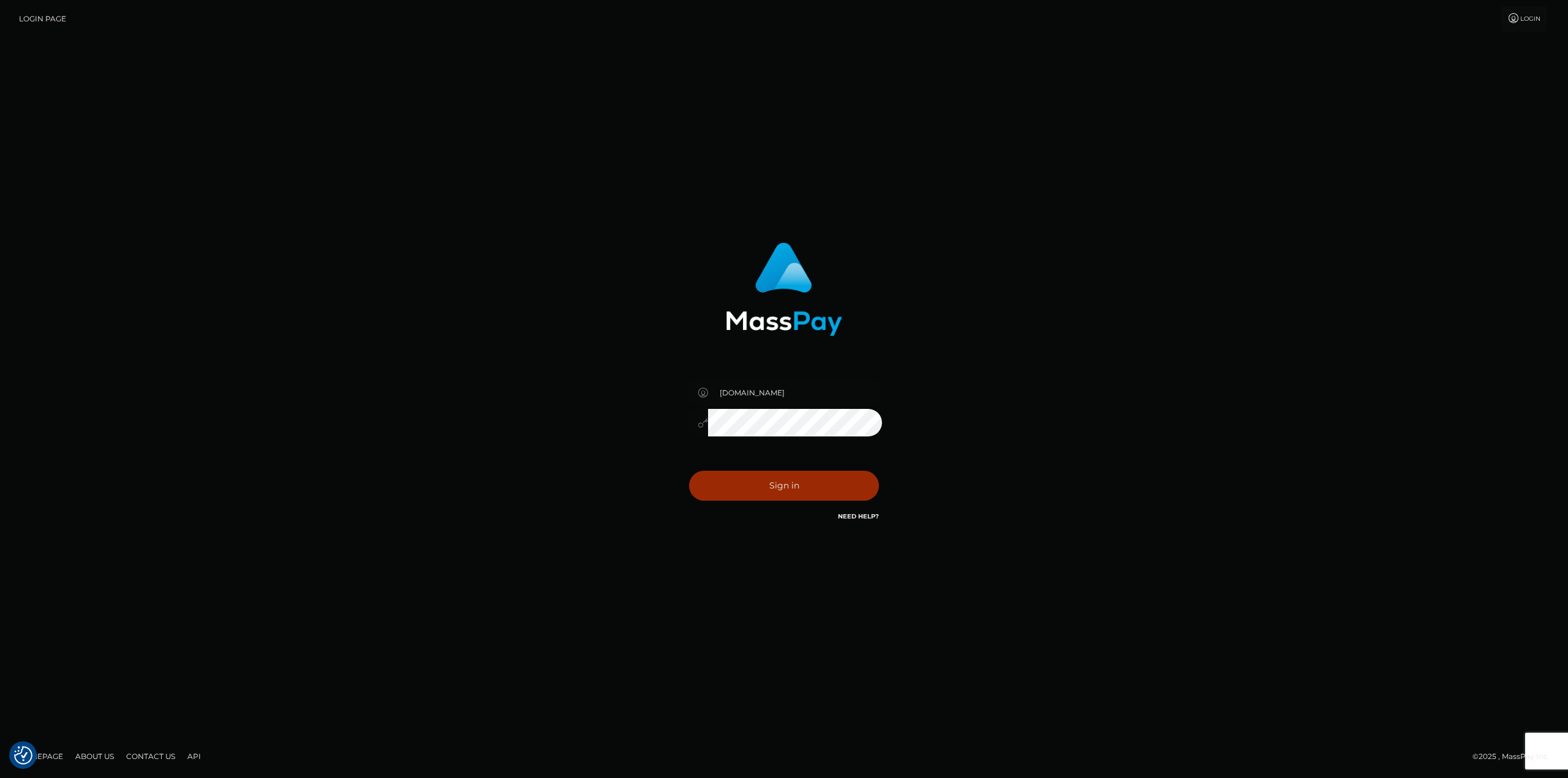
click at [773, 473] on button "Sign in" at bounding box center [783, 486] width 190 height 30
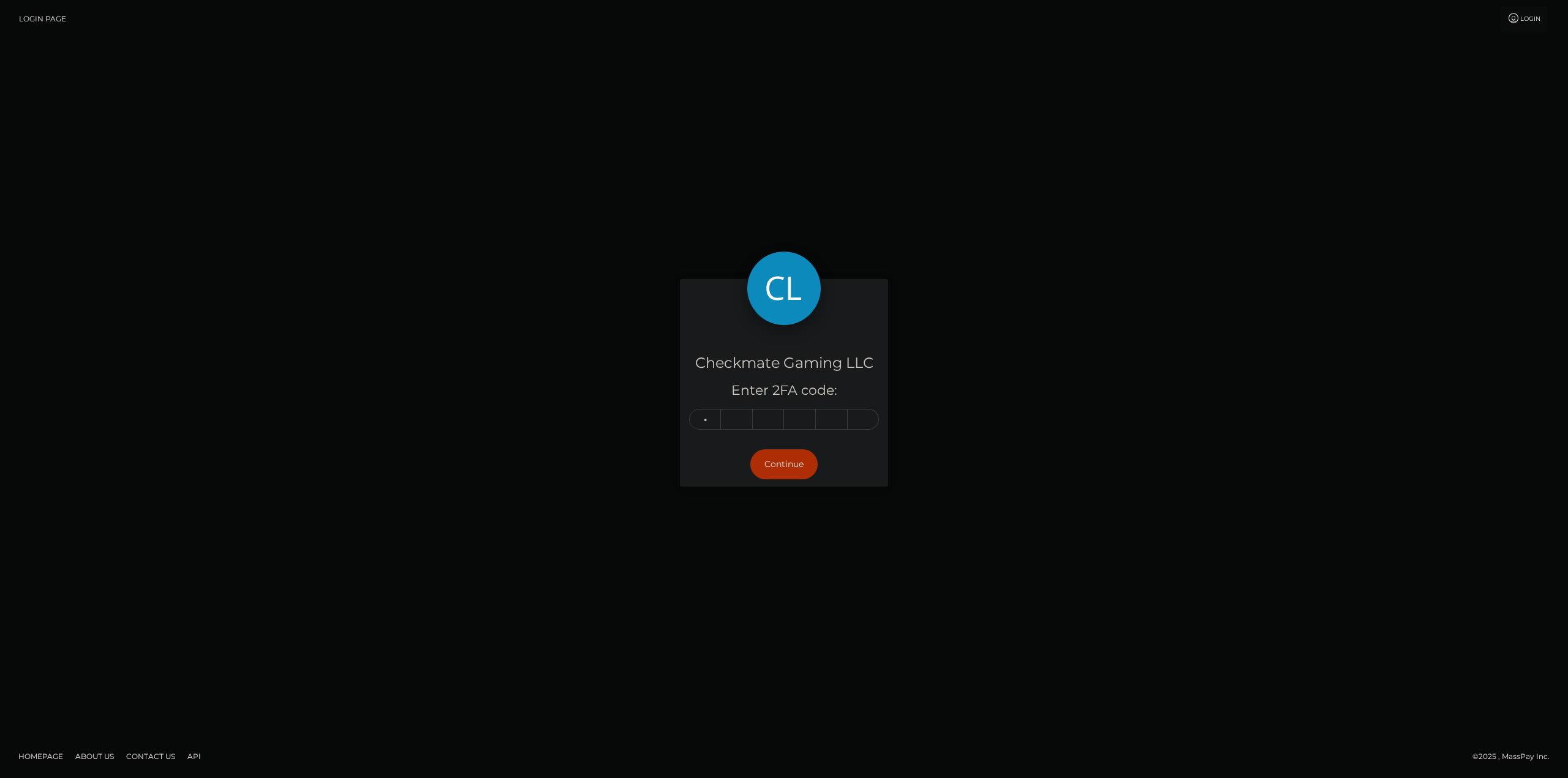
type input "5"
type input "2"
type input "3"
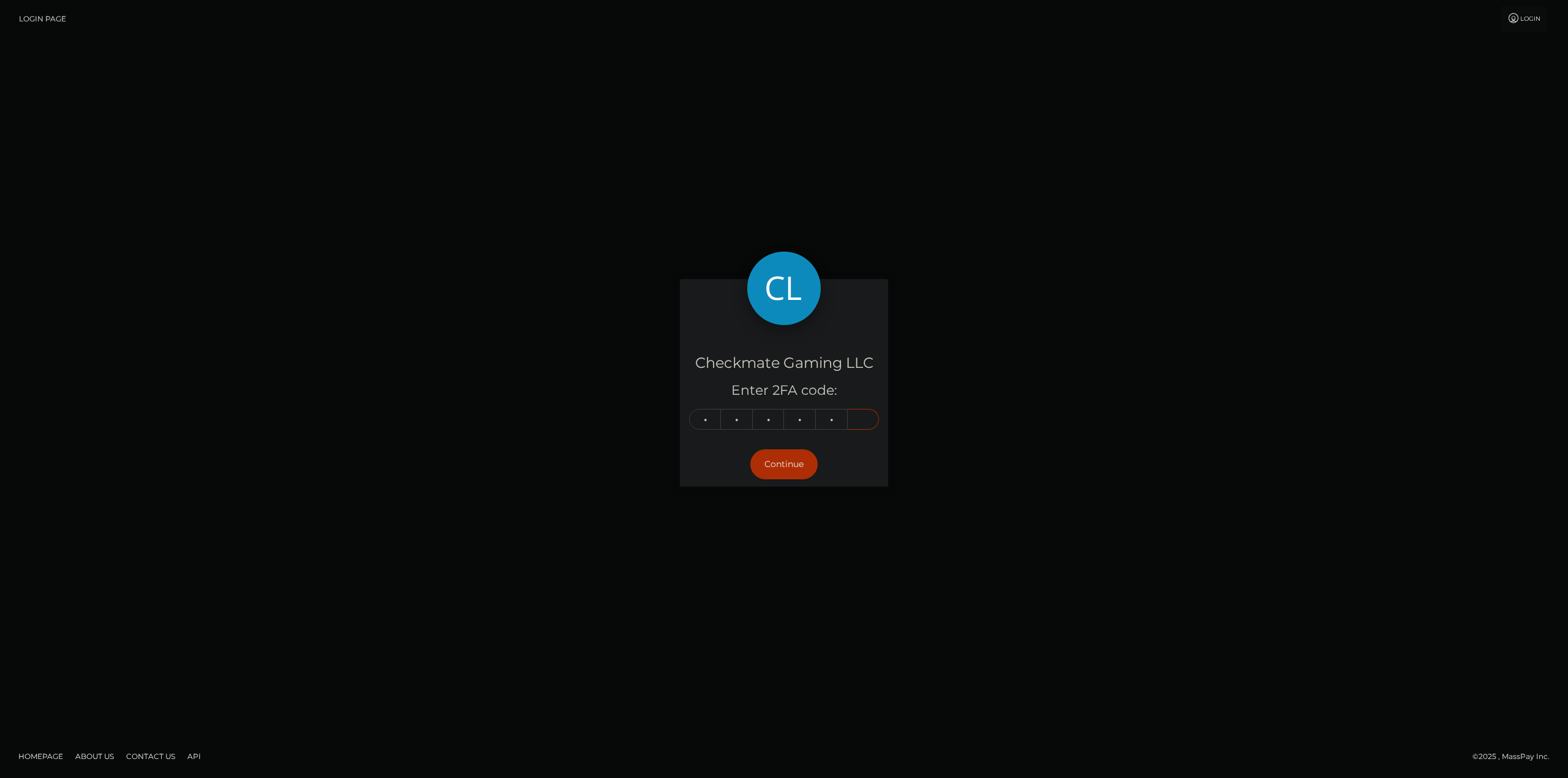
type input "4"
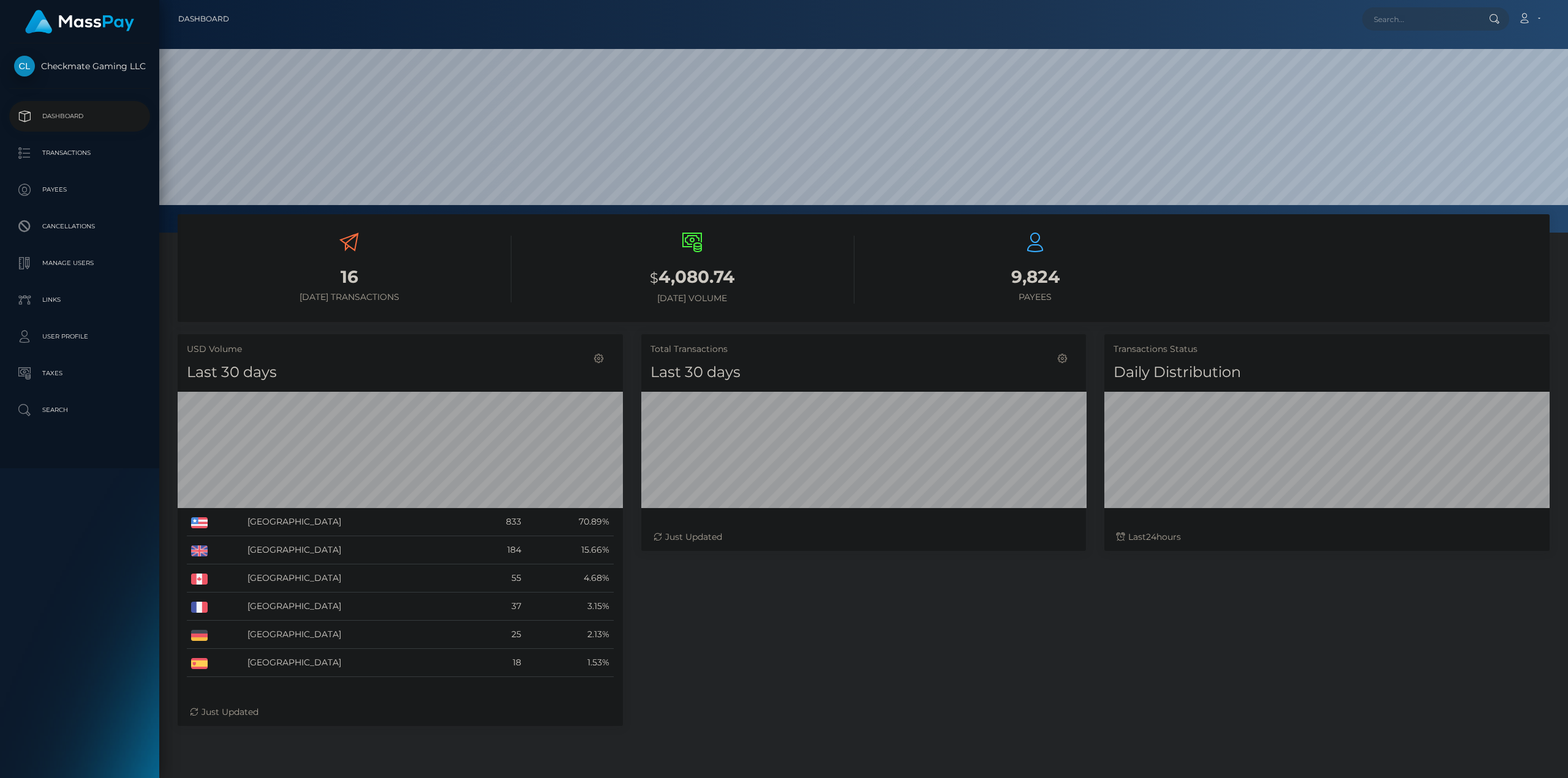
scroll to position [218, 445]
click at [95, 183] on p "Payees" at bounding box center [79, 190] width 131 height 19
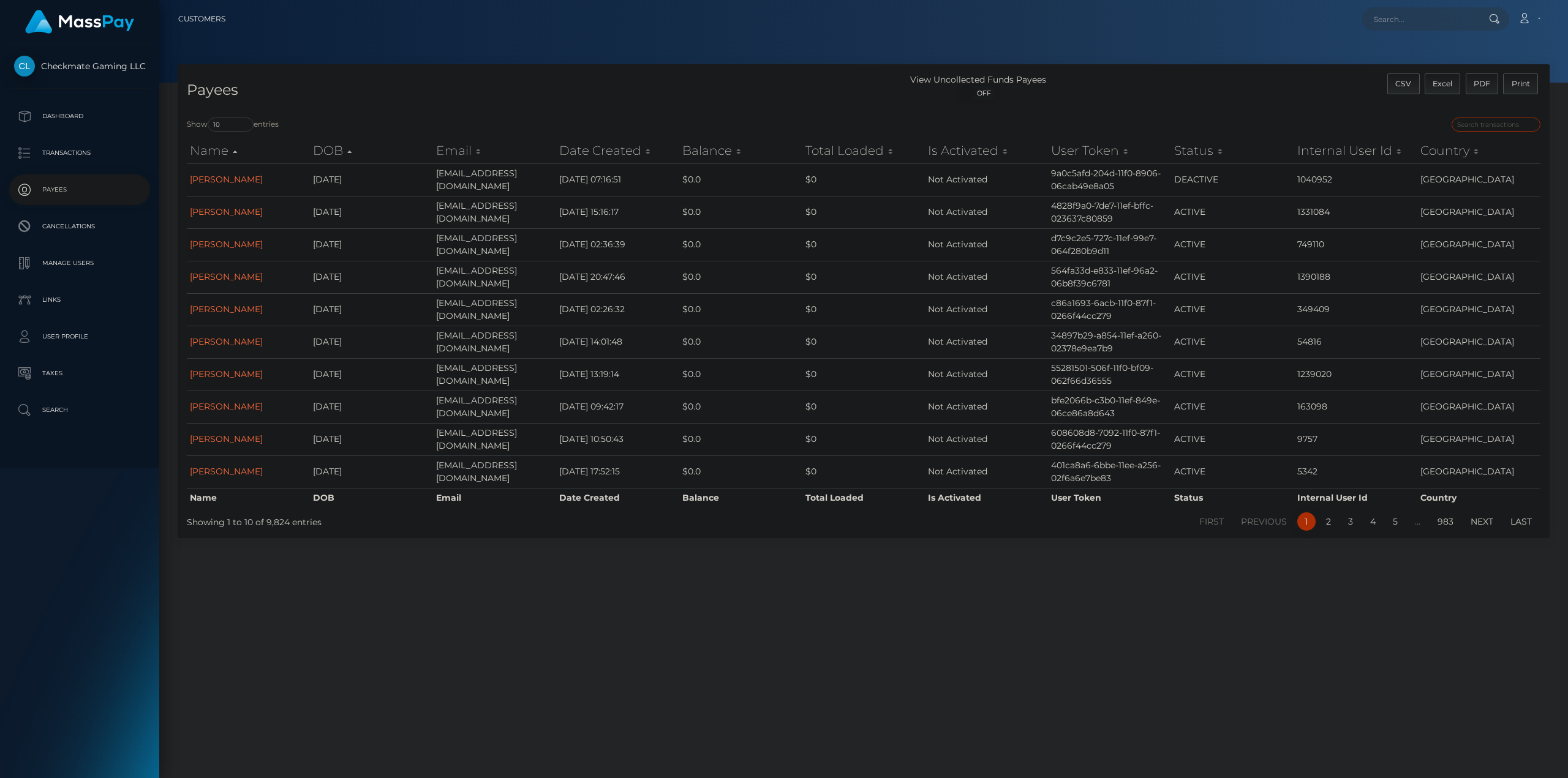
click at [1518, 124] on input "search" at bounding box center [1496, 124] width 89 height 14
paste input "7500"
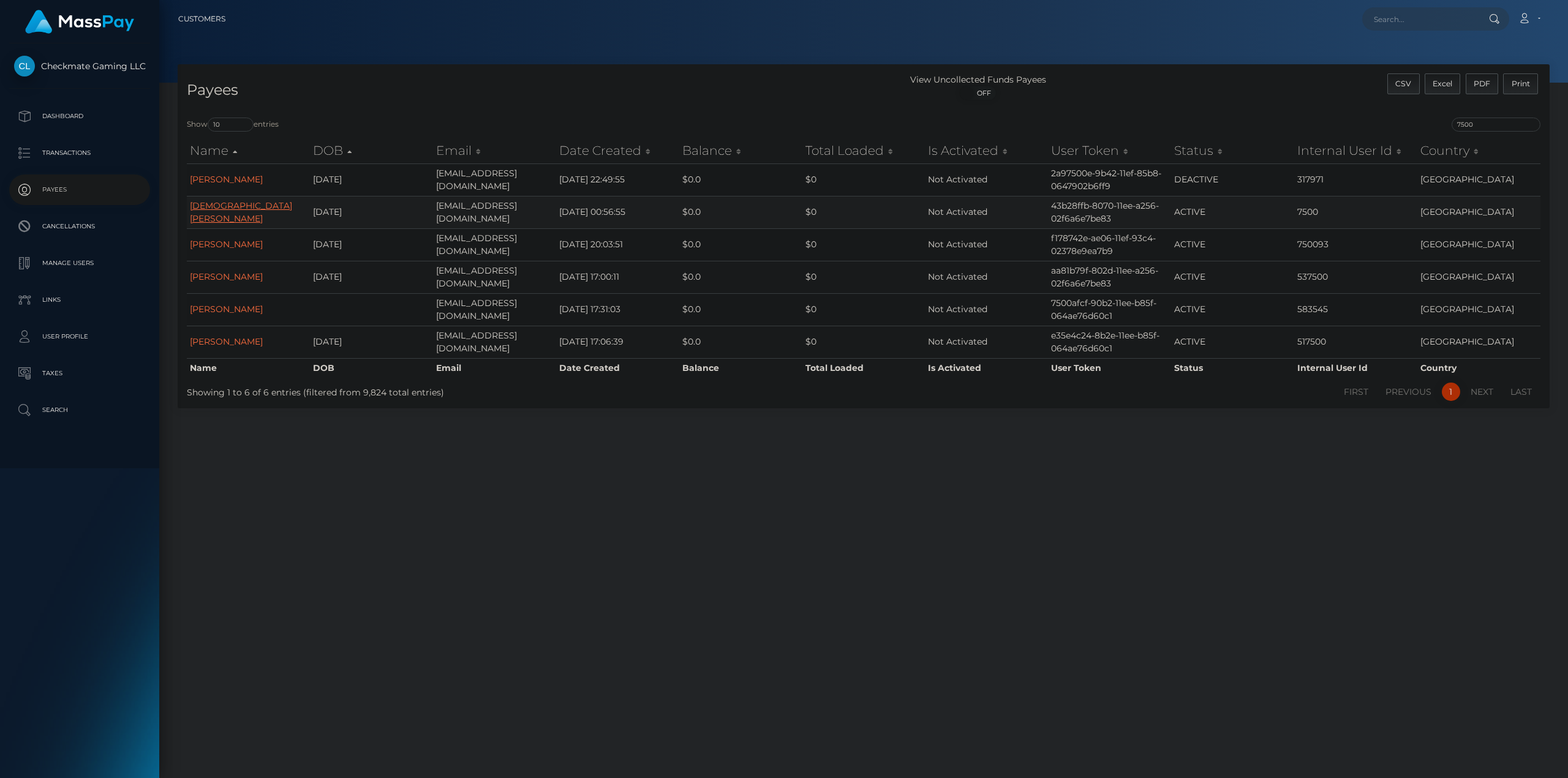
click at [245, 214] on link "Muhammad Usayd Iqbal" at bounding box center [240, 212] width 102 height 24
drag, startPoint x: 1511, startPoint y: 126, endPoint x: 1301, endPoint y: 119, distance: 210.1
click at [1336, 119] on div "7500" at bounding box center [1206, 126] width 668 height 17
paste input "47762"
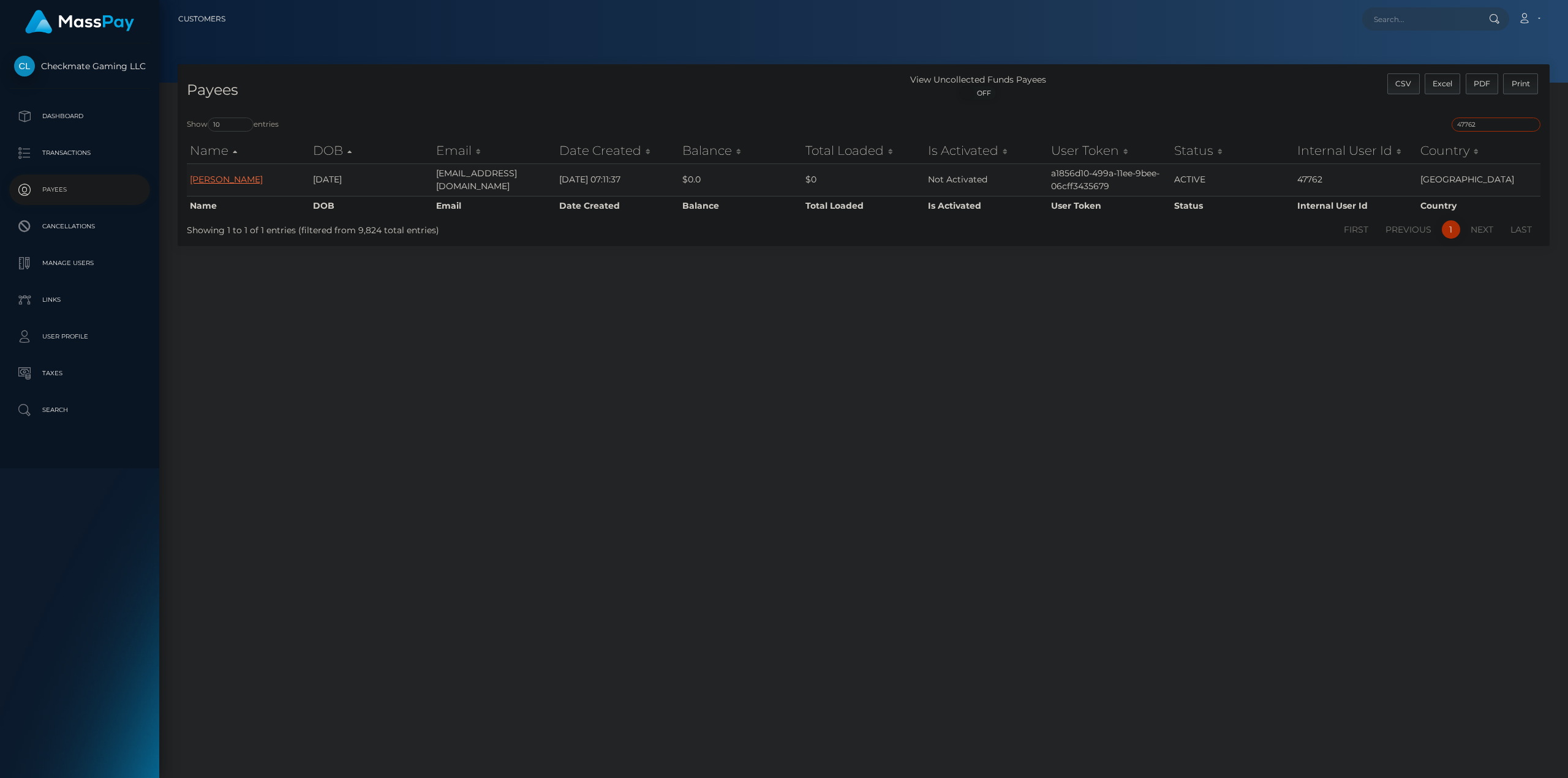
type input "47762"
click at [253, 183] on link "Kairo Encarnacion" at bounding box center [226, 179] width 73 height 11
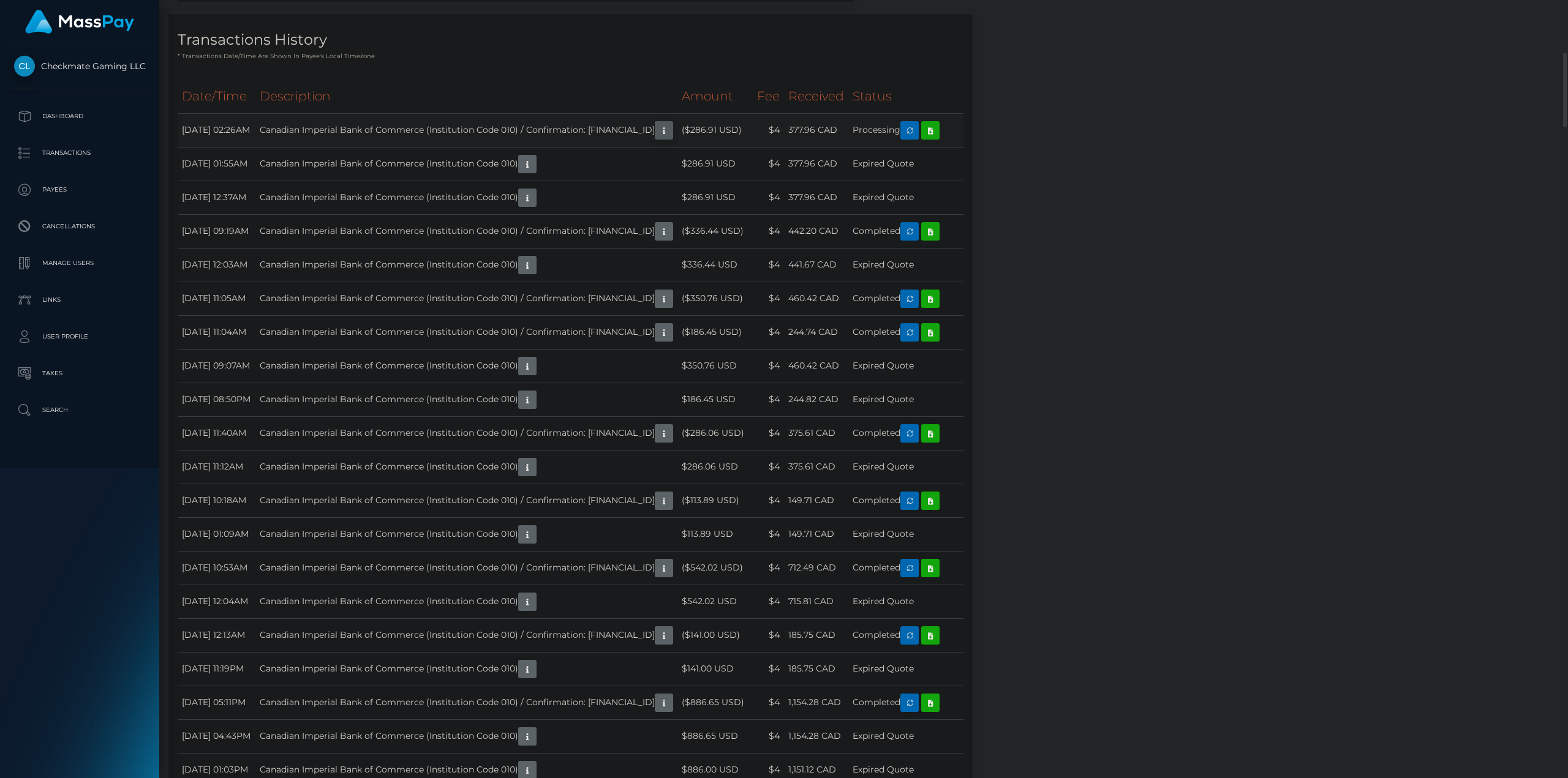
scroll to position [147, 445]
click at [671, 126] on icon "button" at bounding box center [664, 131] width 15 height 15
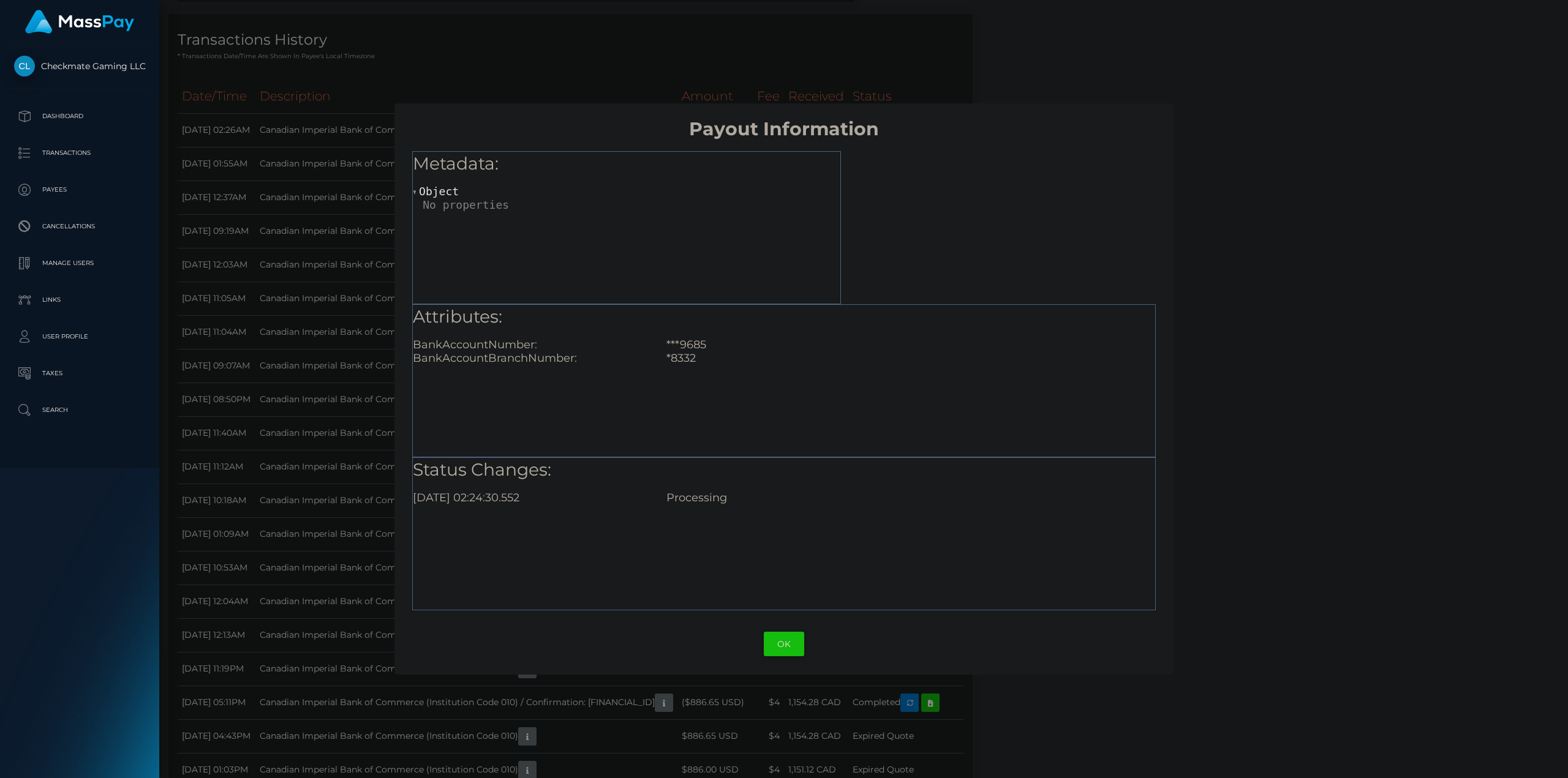
click at [787, 645] on button "OK" at bounding box center [783, 644] width 40 height 25
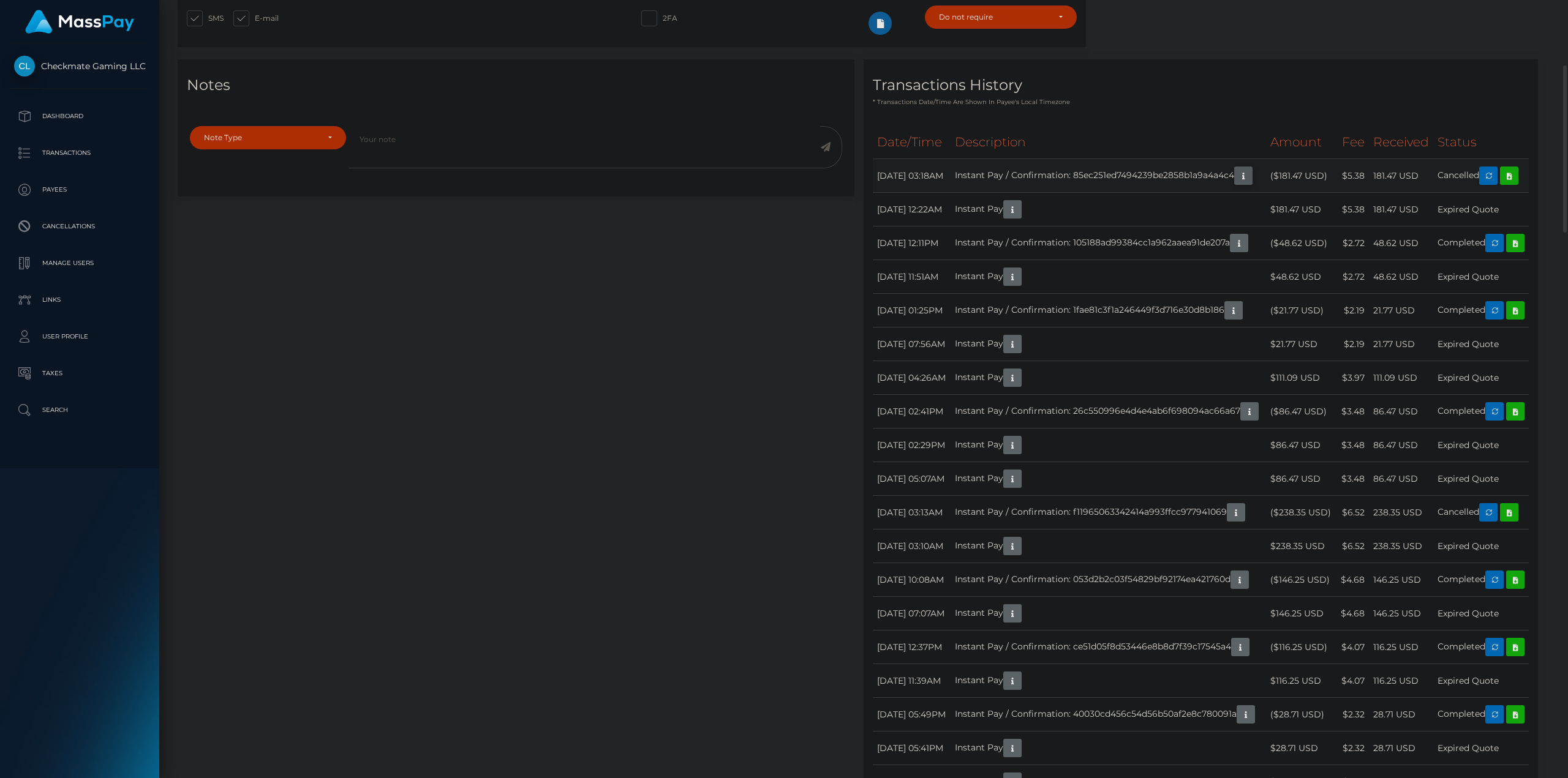
scroll to position [147, 445]
click at [1236, 184] on icon "button" at bounding box center [1244, 176] width 15 height 15
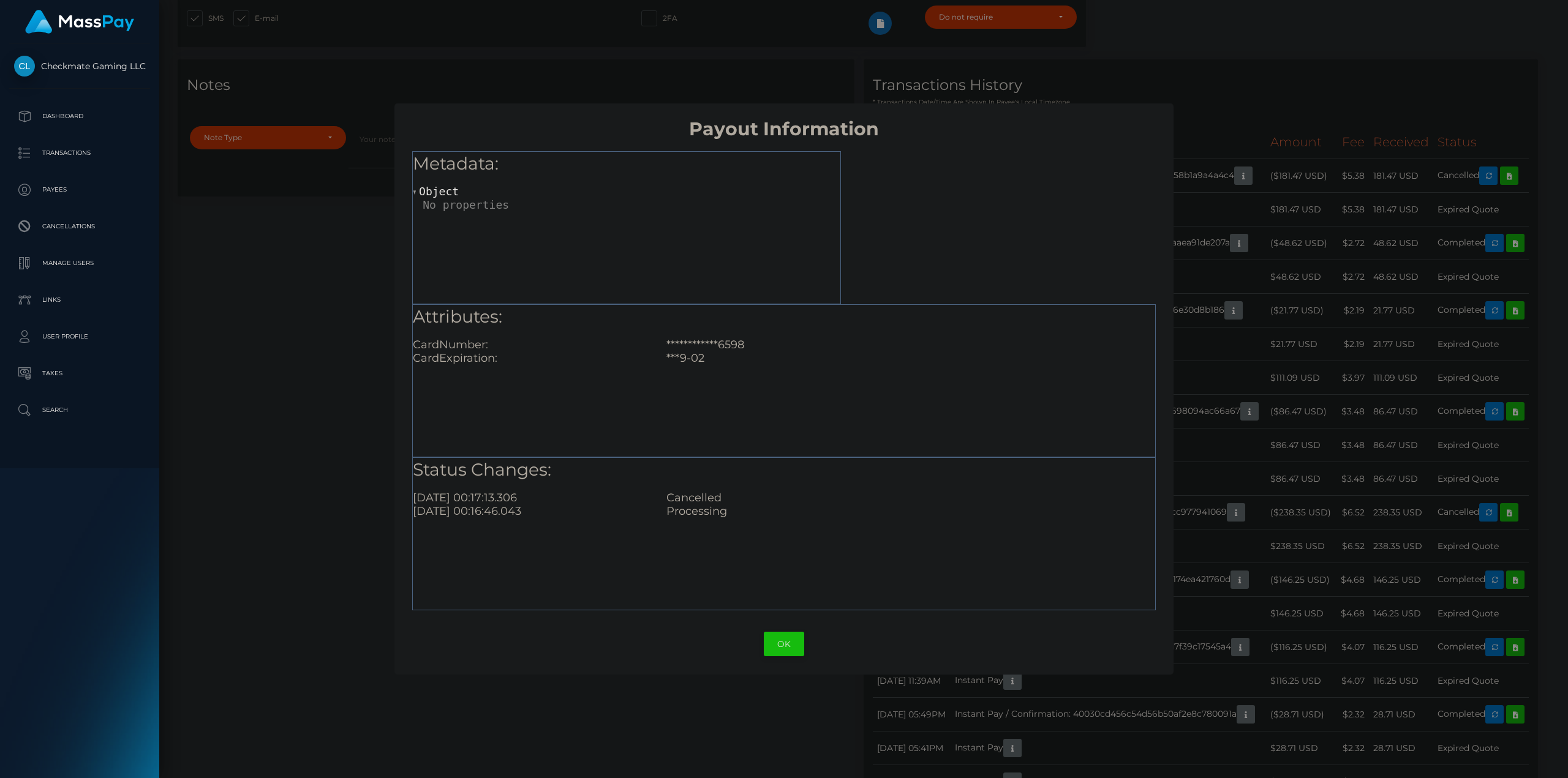
click at [785, 647] on button "OK" at bounding box center [783, 644] width 40 height 25
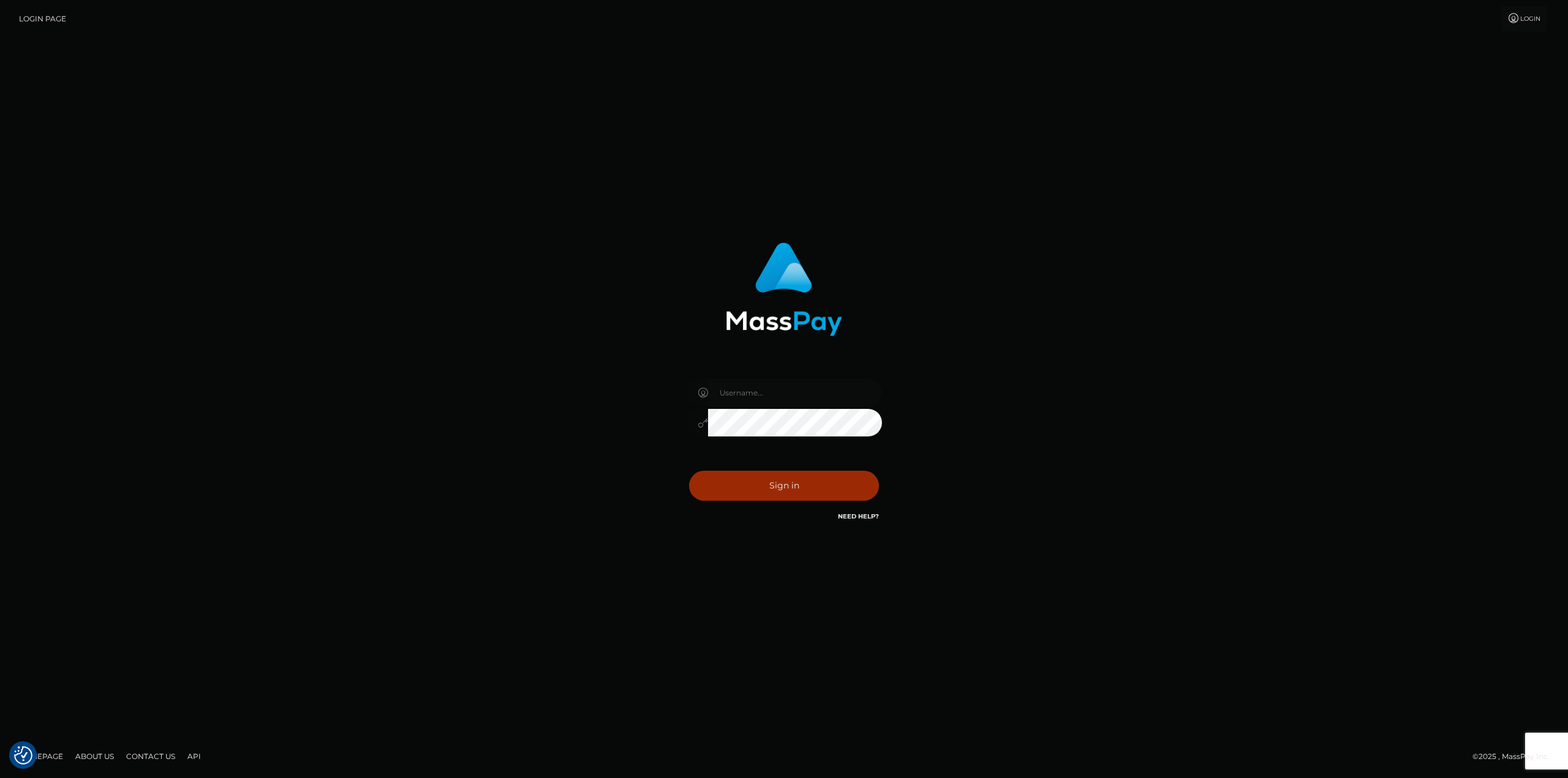
type input "[DOMAIN_NAME]"
click at [854, 496] on button "Sign in" at bounding box center [783, 486] width 190 height 30
type input "[DOMAIN_NAME]"
click at [773, 496] on button "Sign in" at bounding box center [783, 486] width 190 height 30
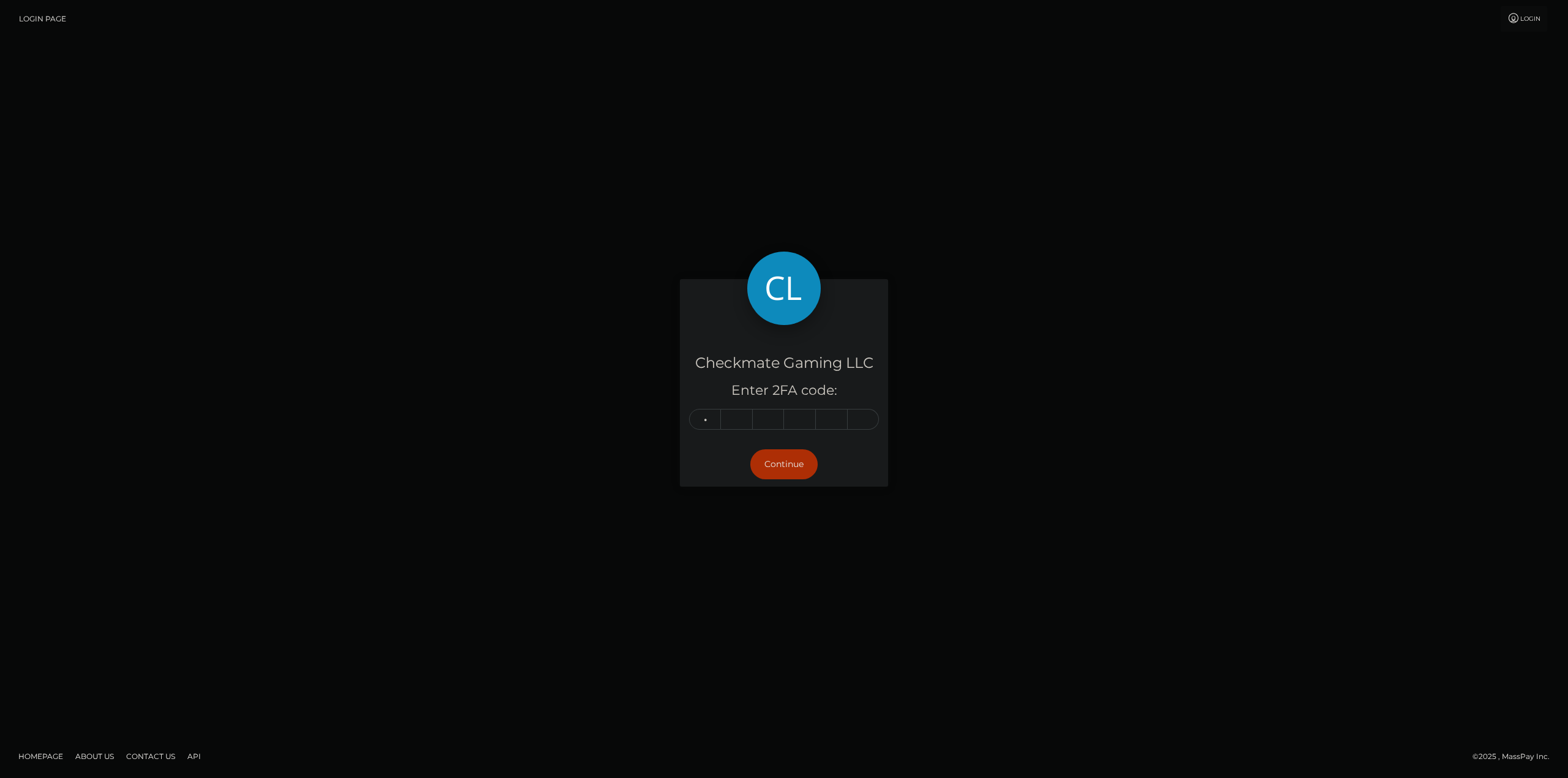
type input "4"
type input "3"
type input "2"
type input "5"
type input "7"
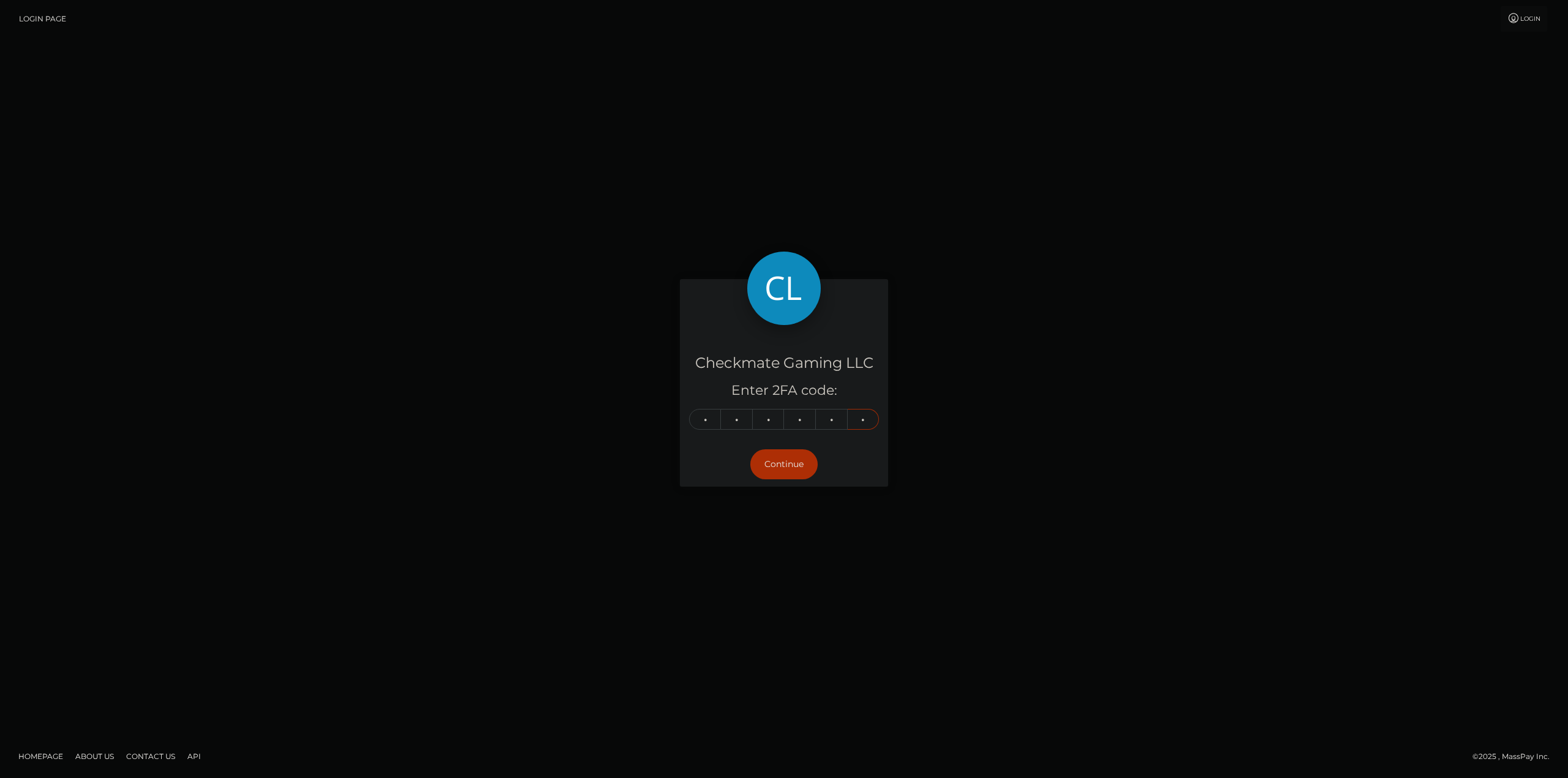
type input "7"
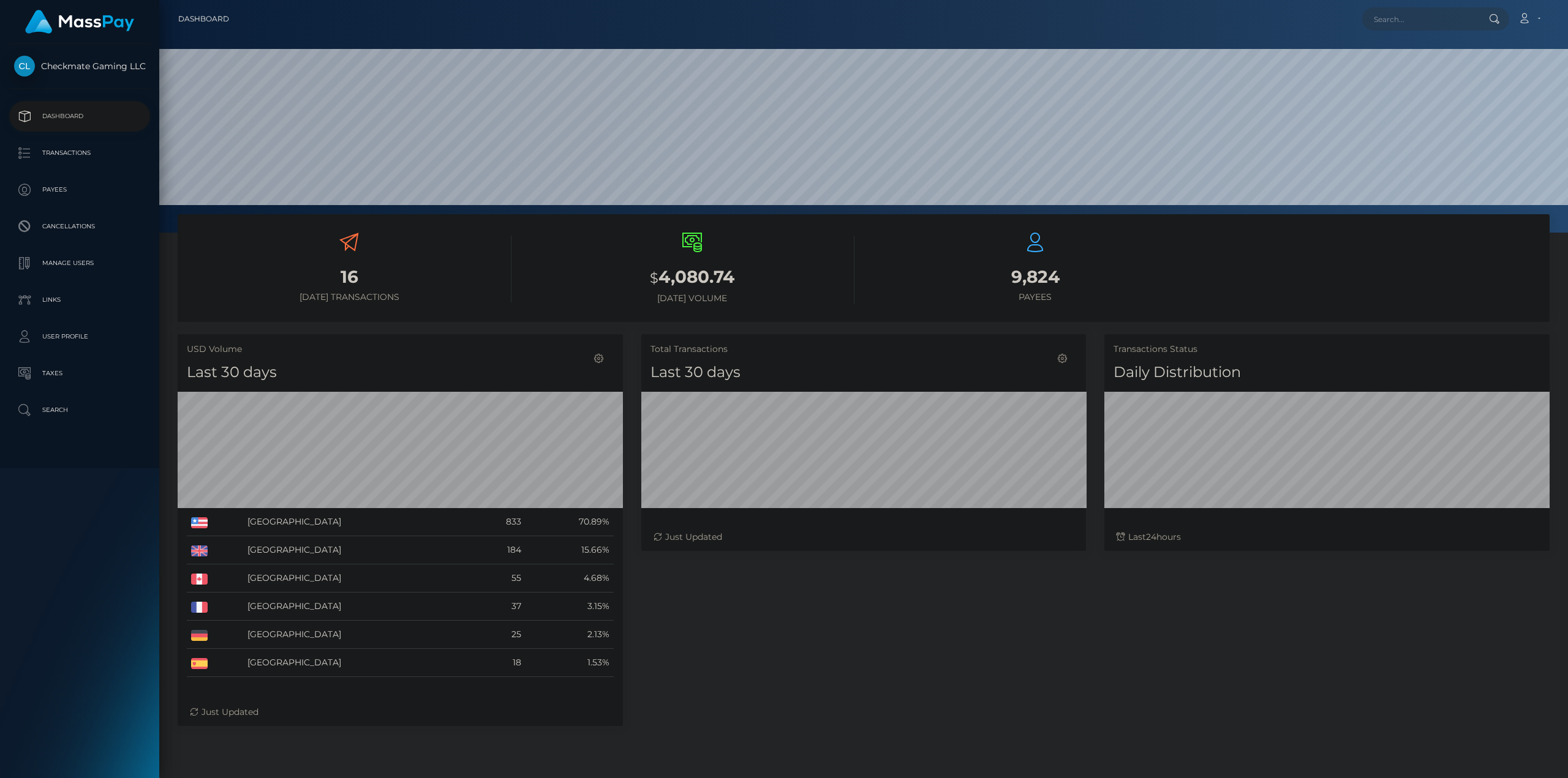
scroll to position [218, 445]
click at [53, 191] on p "Payees" at bounding box center [79, 190] width 131 height 19
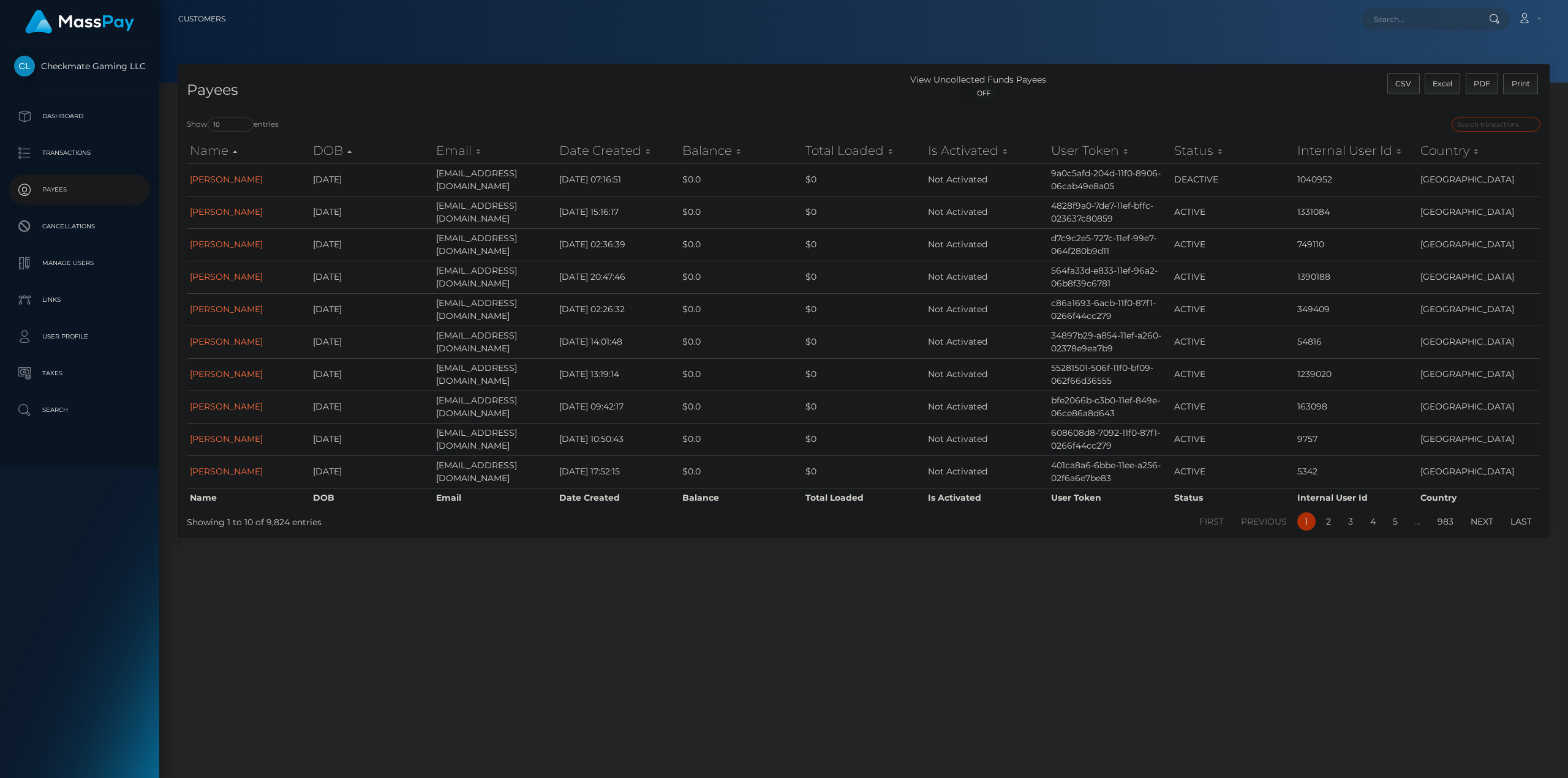
click at [1484, 131] on input "search" at bounding box center [1496, 124] width 89 height 14
paste input "1302241"
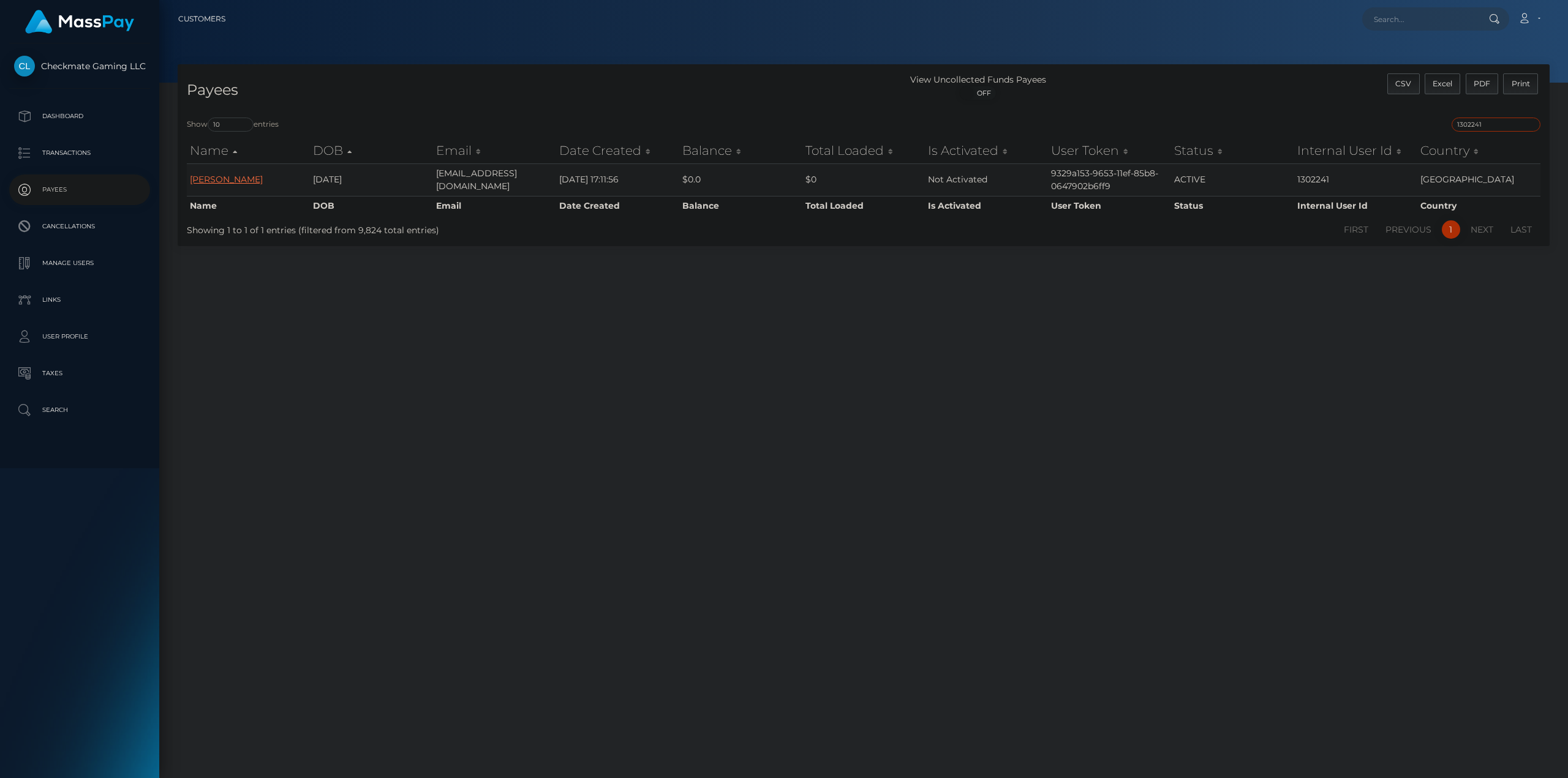
type input "1302241"
click at [234, 181] on link "[PERSON_NAME]" at bounding box center [226, 179] width 73 height 11
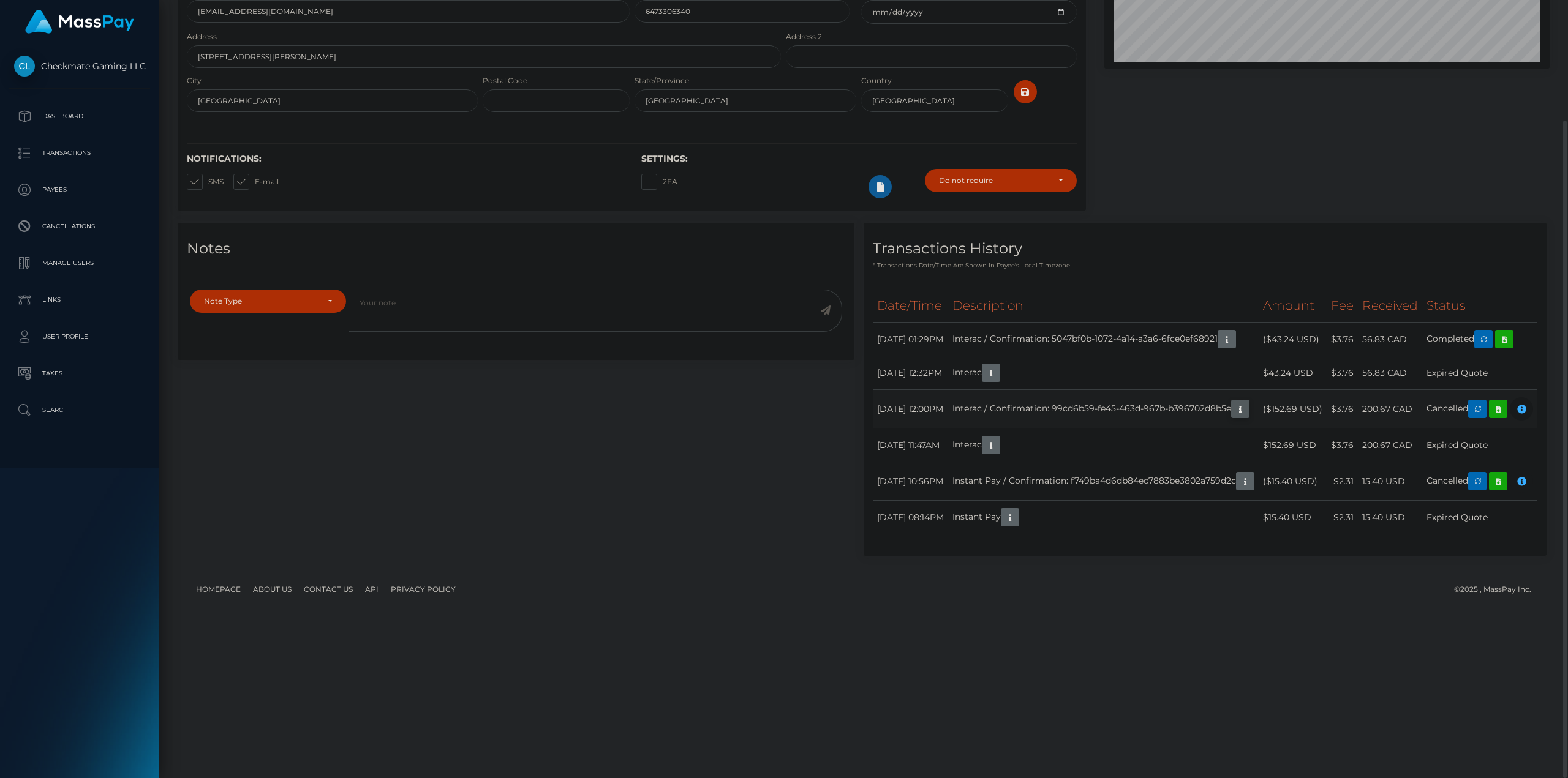
scroll to position [147, 445]
click at [1233, 417] on icon "button" at bounding box center [1241, 409] width 15 height 15
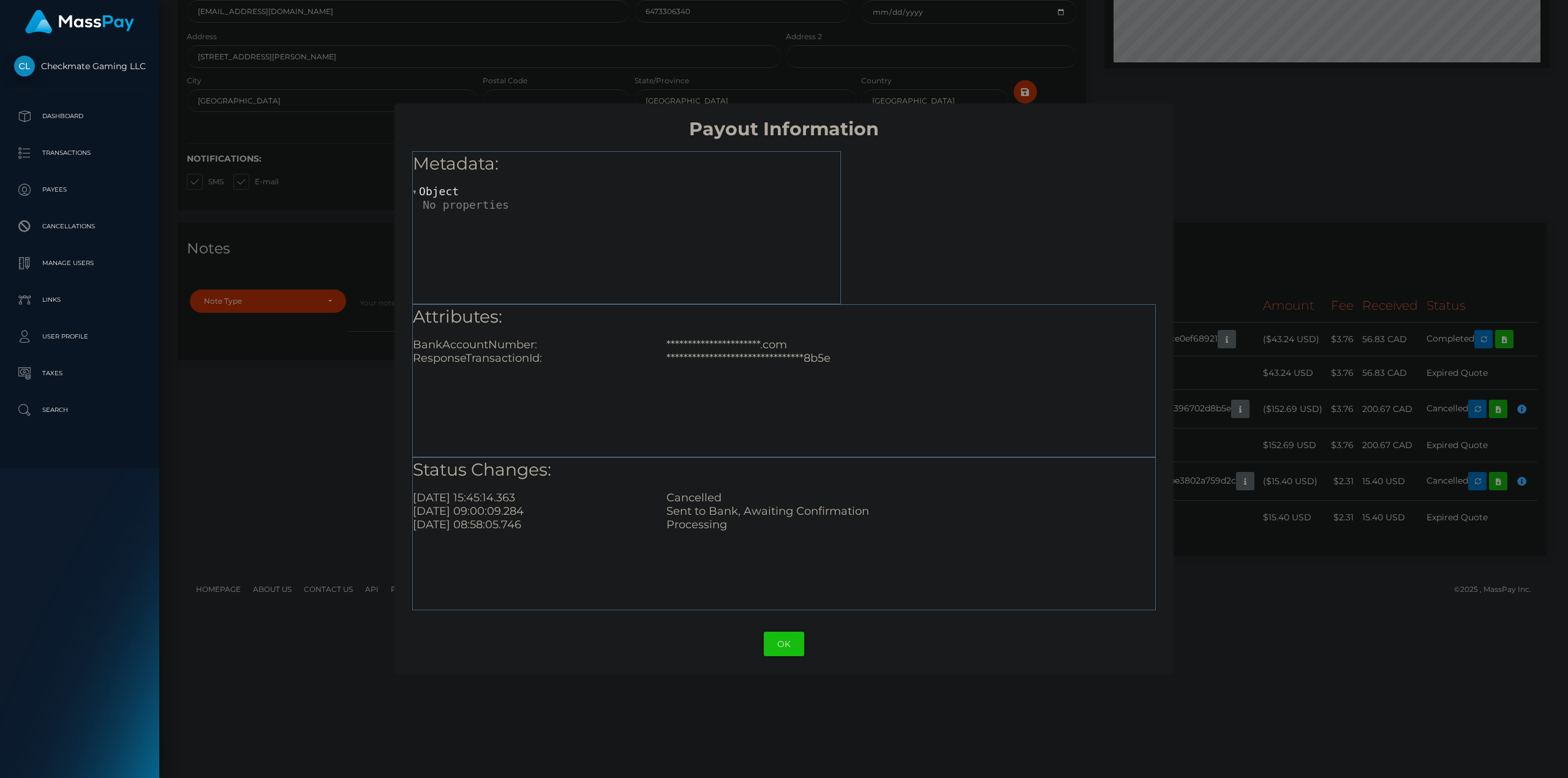
click at [791, 644] on button "OK" at bounding box center [783, 644] width 40 height 25
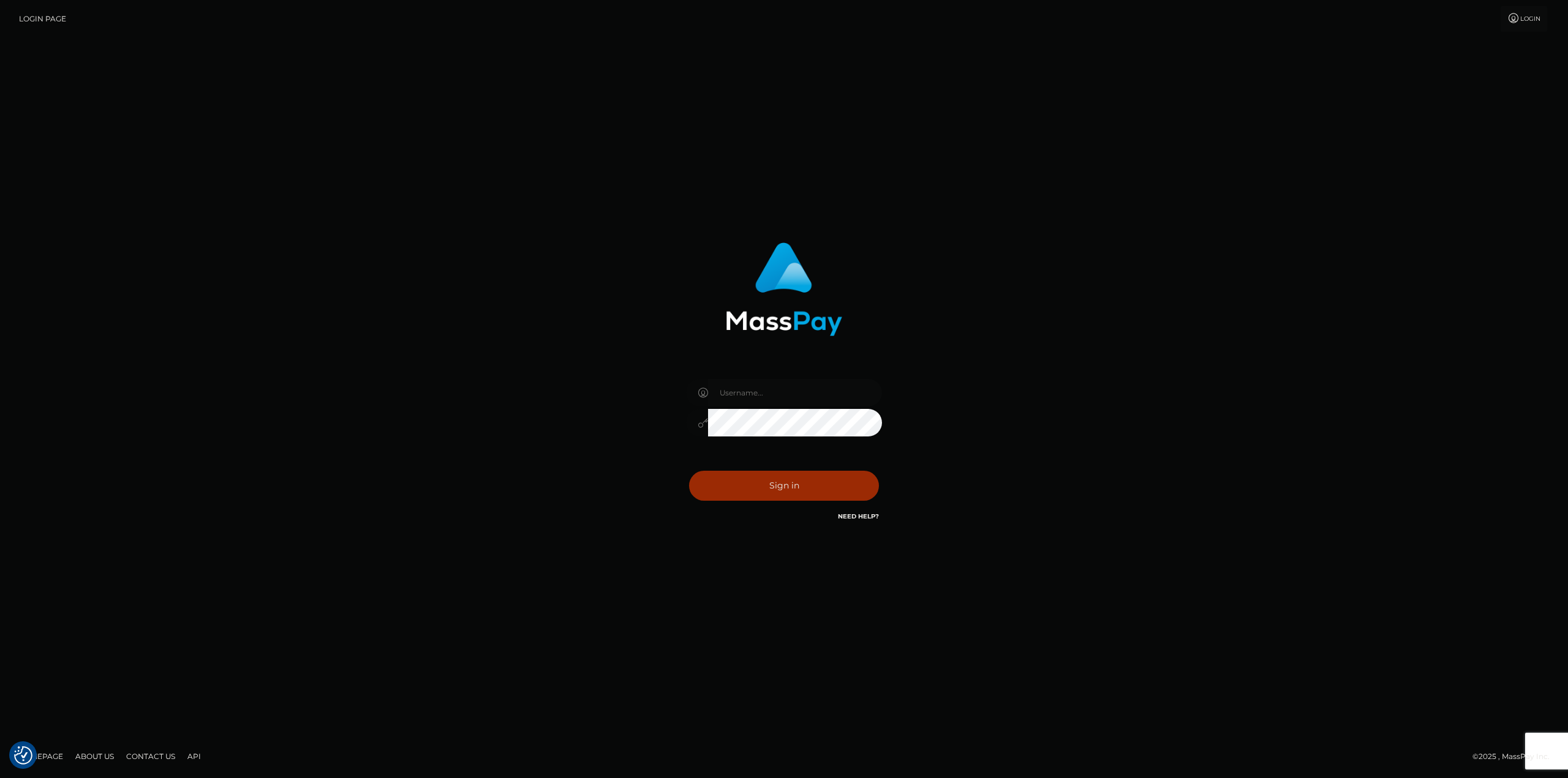
type input "[DOMAIN_NAME]"
click at [831, 482] on button "Sign in" at bounding box center [783, 486] width 190 height 30
type input "[DOMAIN_NAME]"
click at [819, 483] on button "Sign in" at bounding box center [783, 486] width 190 height 30
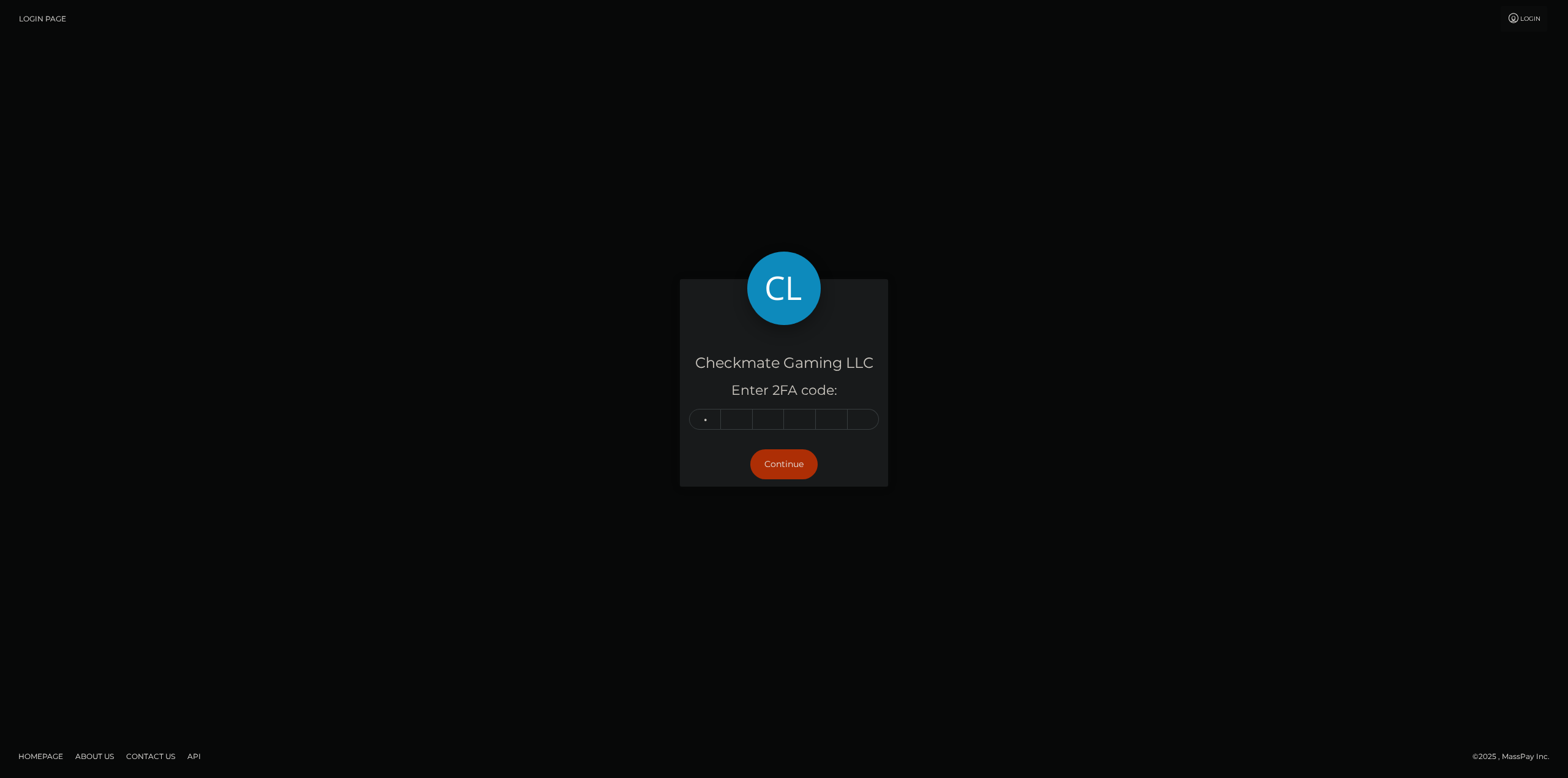
type input "0"
type input "8"
type input "5"
type input "1"
type input "9"
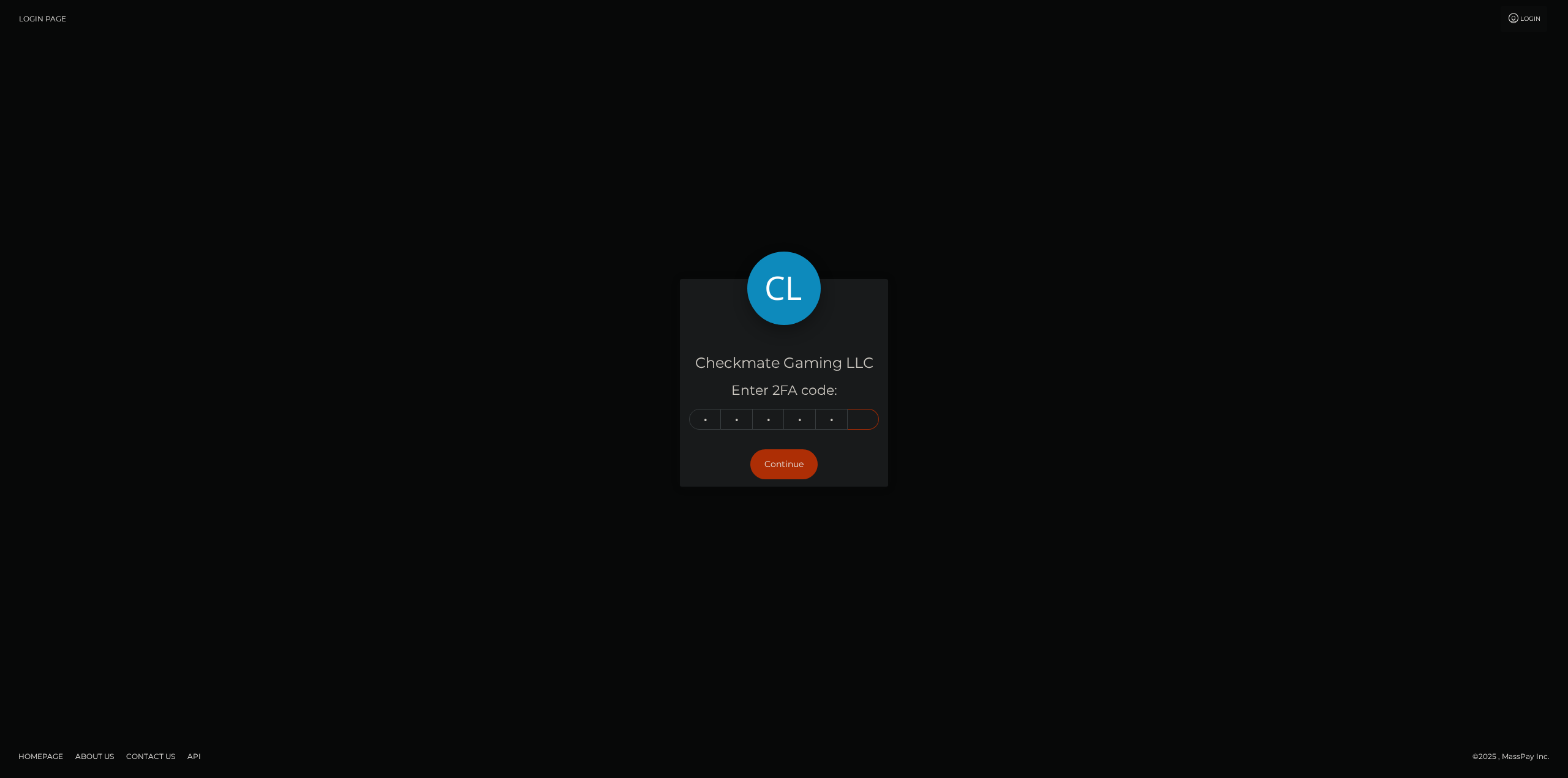
type input "9"
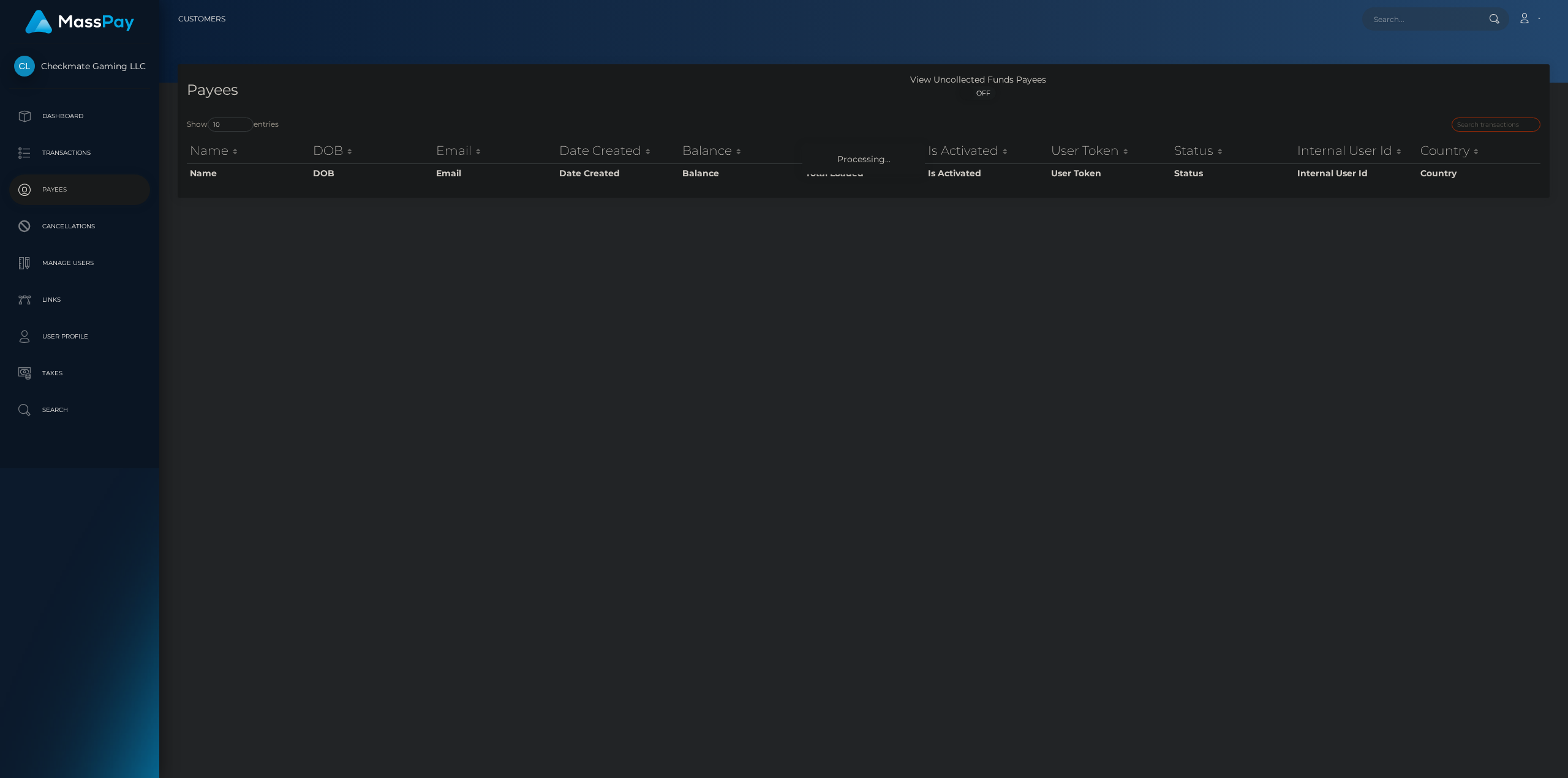
click at [1486, 125] on input "search" at bounding box center [1496, 124] width 89 height 14
paste input "1085356"
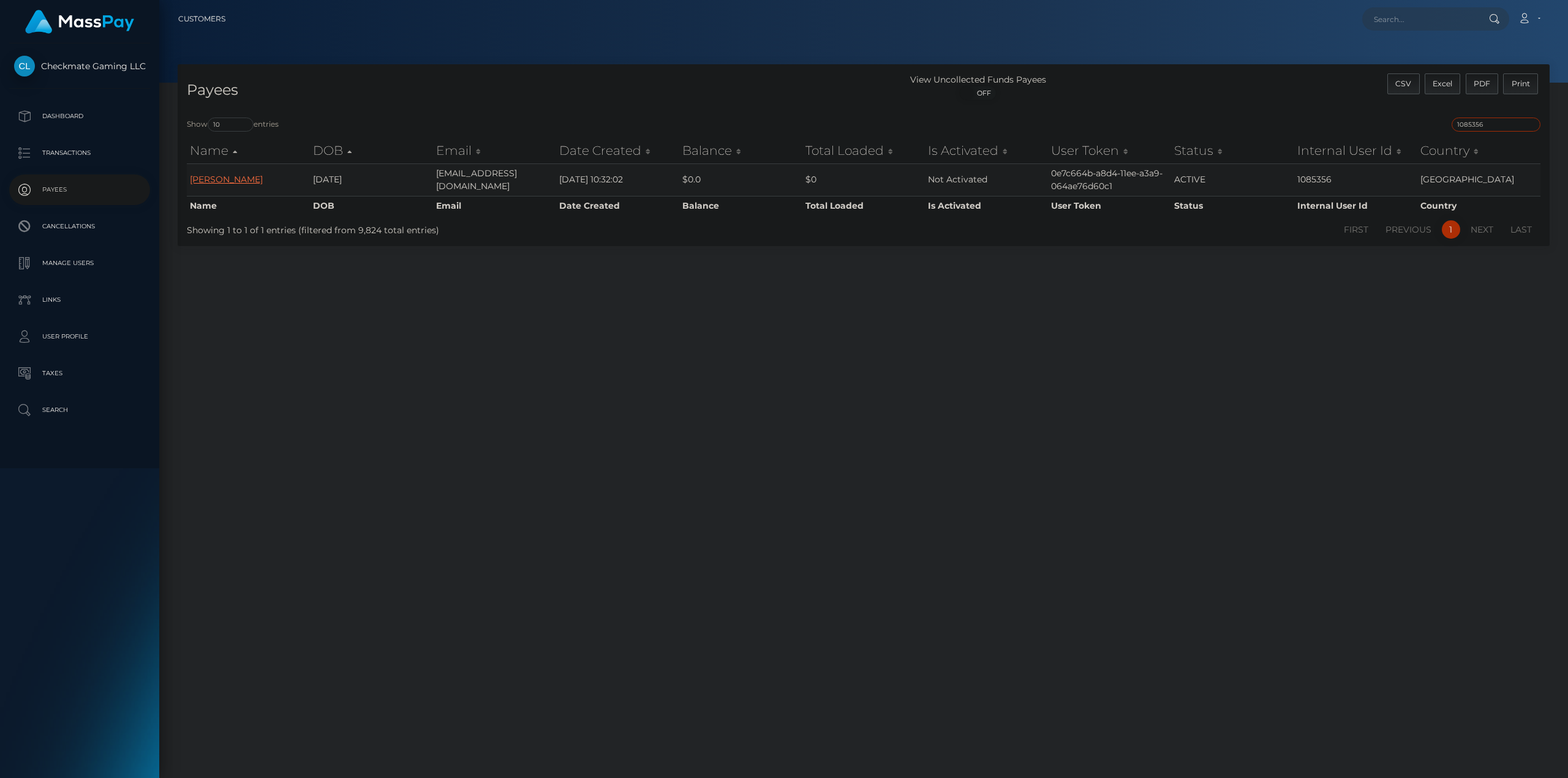
type input "1085356"
click at [226, 180] on link "Sabrina Bonilla" at bounding box center [226, 179] width 73 height 11
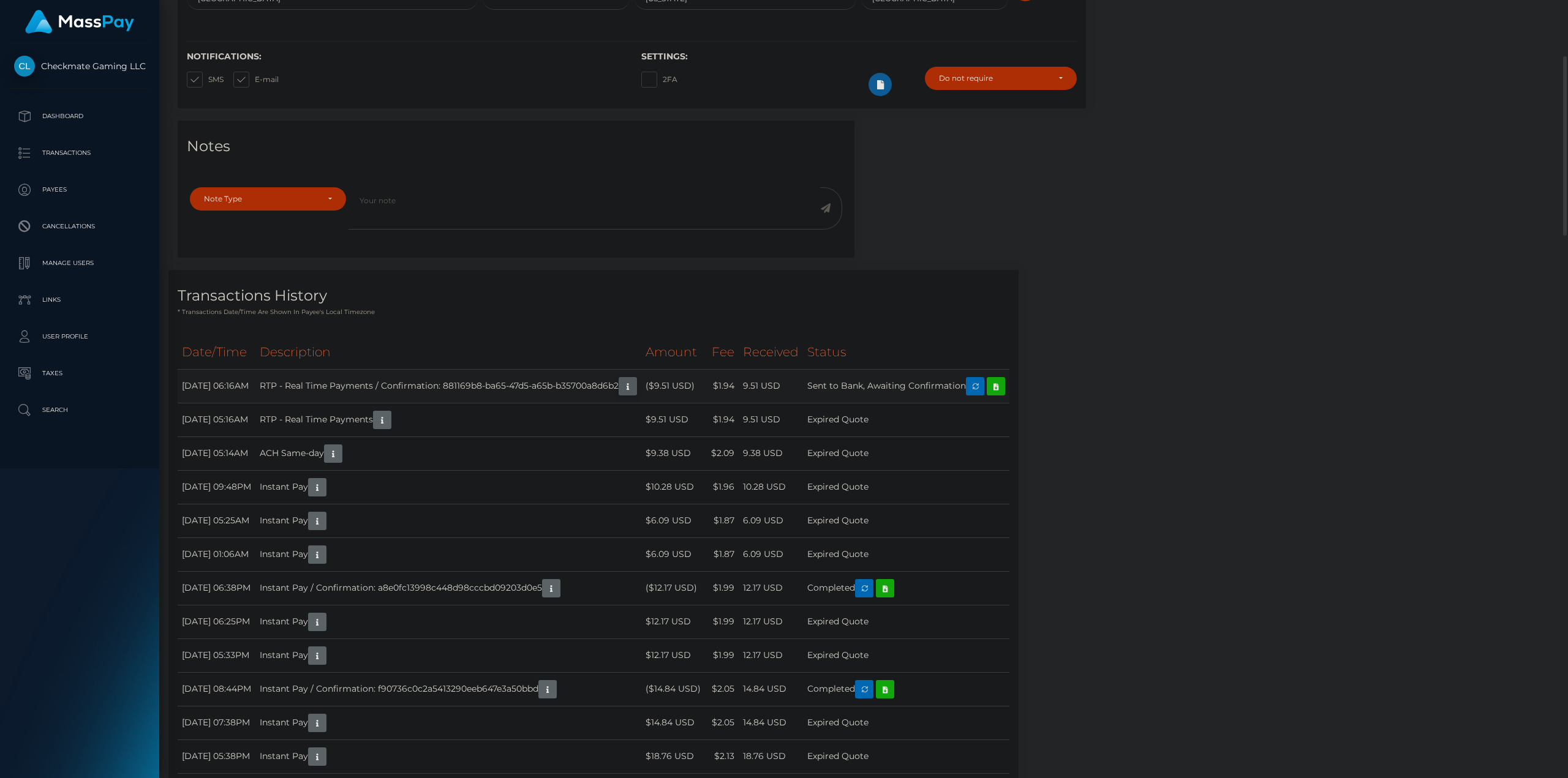
scroll to position [147, 445]
click at [635, 386] on icon "button" at bounding box center [628, 387] width 15 height 15
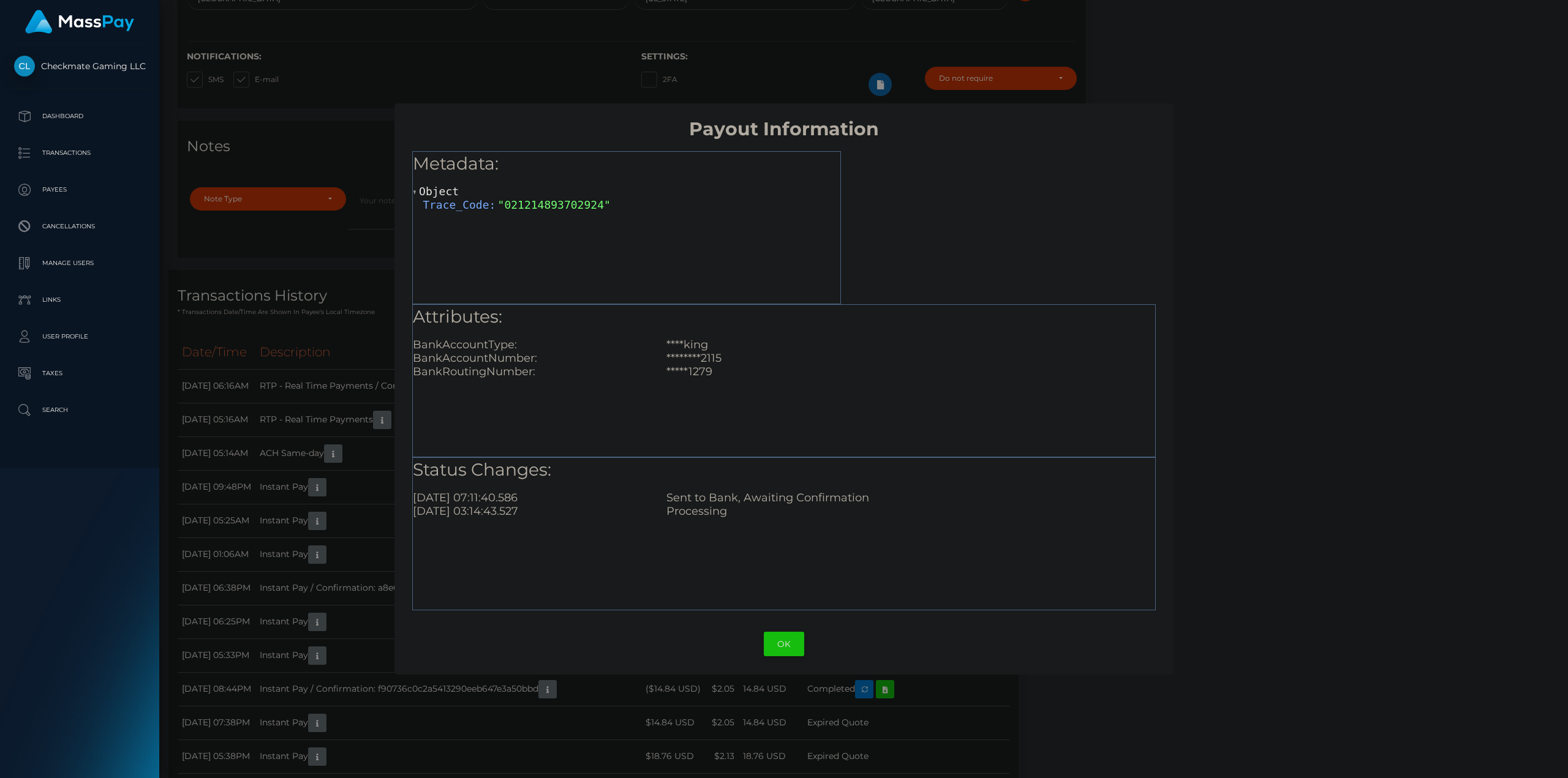
click at [789, 639] on button "OK" at bounding box center [783, 644] width 40 height 25
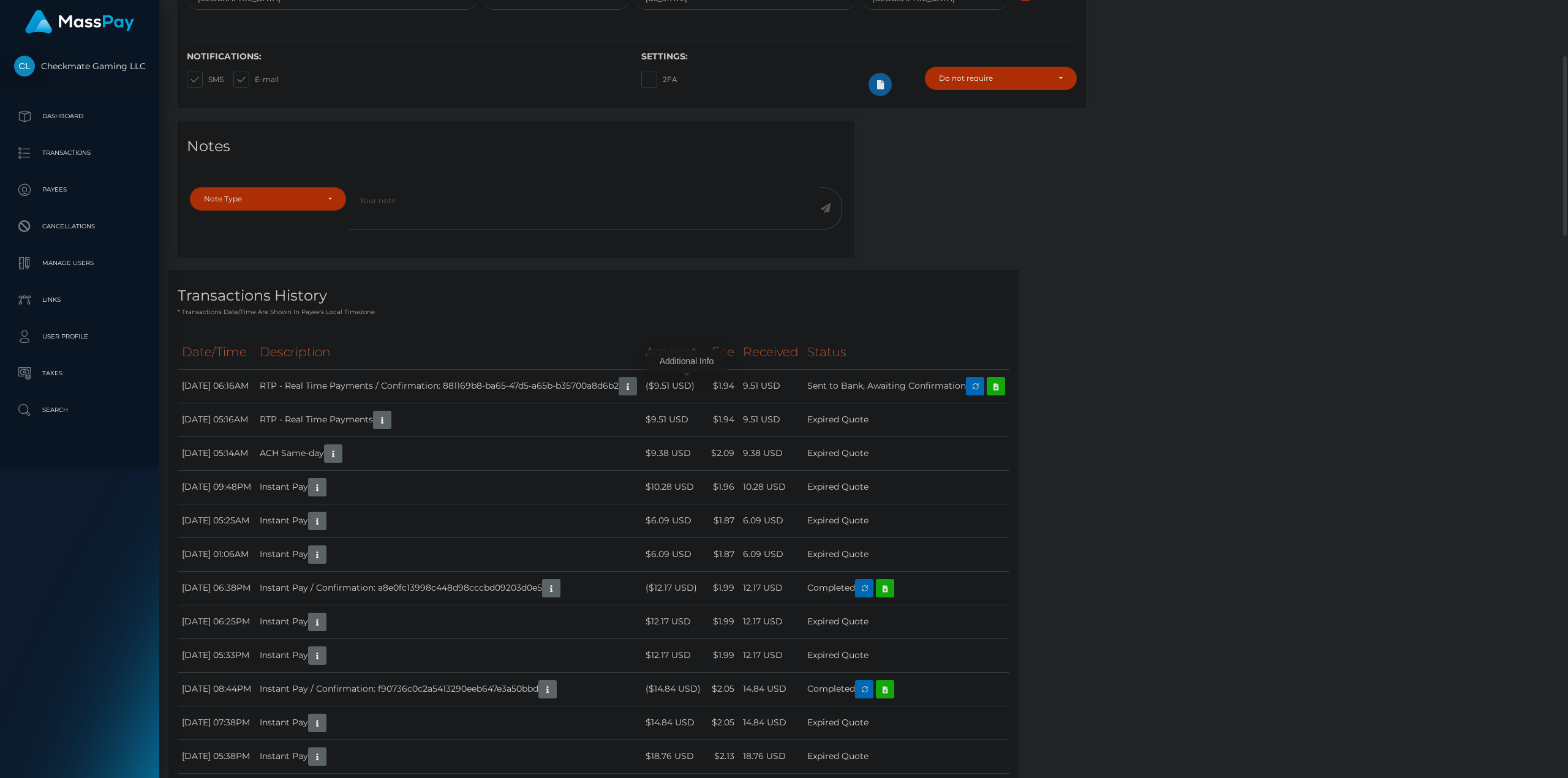
scroll to position [306, 0]
